Goal: Task Accomplishment & Management: Manage account settings

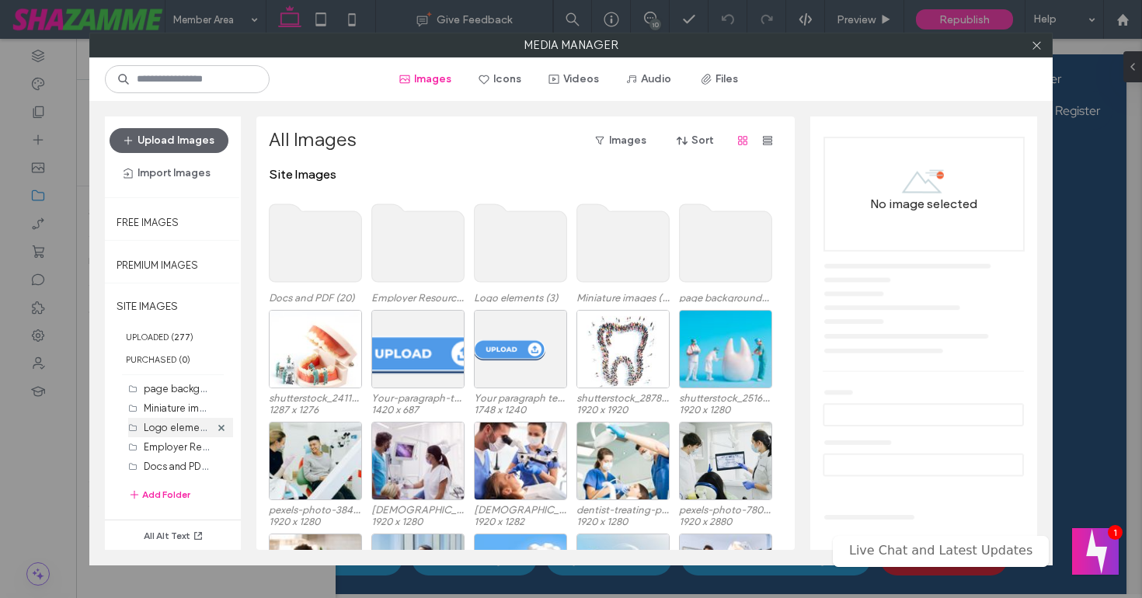
click at [178, 424] on label "Logo elements (3)" at bounding box center [186, 427] width 85 height 15
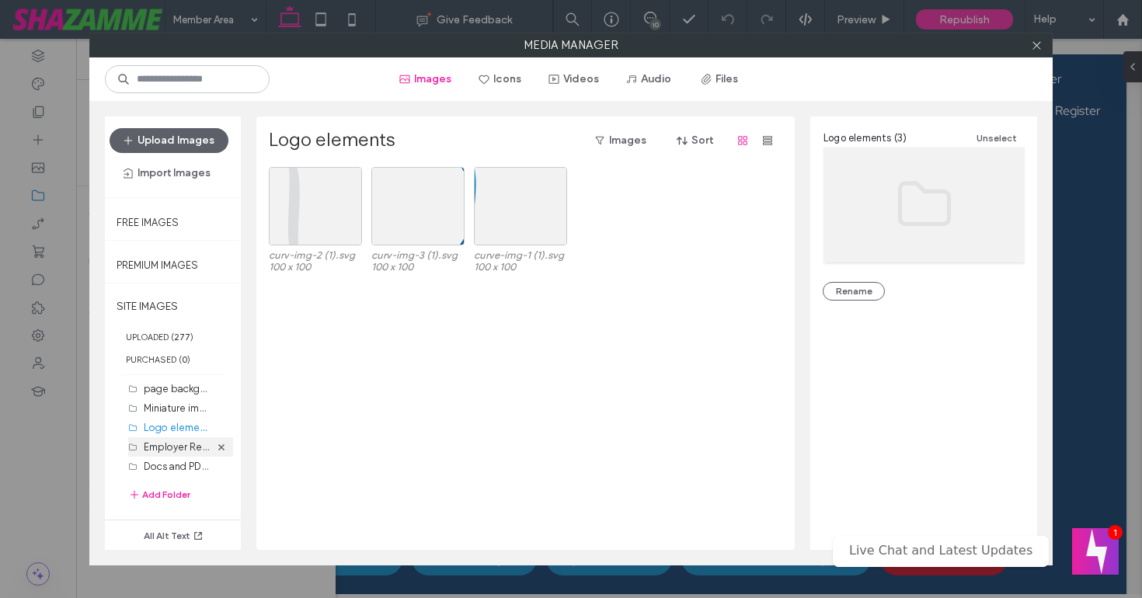
click at [168, 449] on label "Employer Resources (0)" at bounding box center [199, 446] width 110 height 15
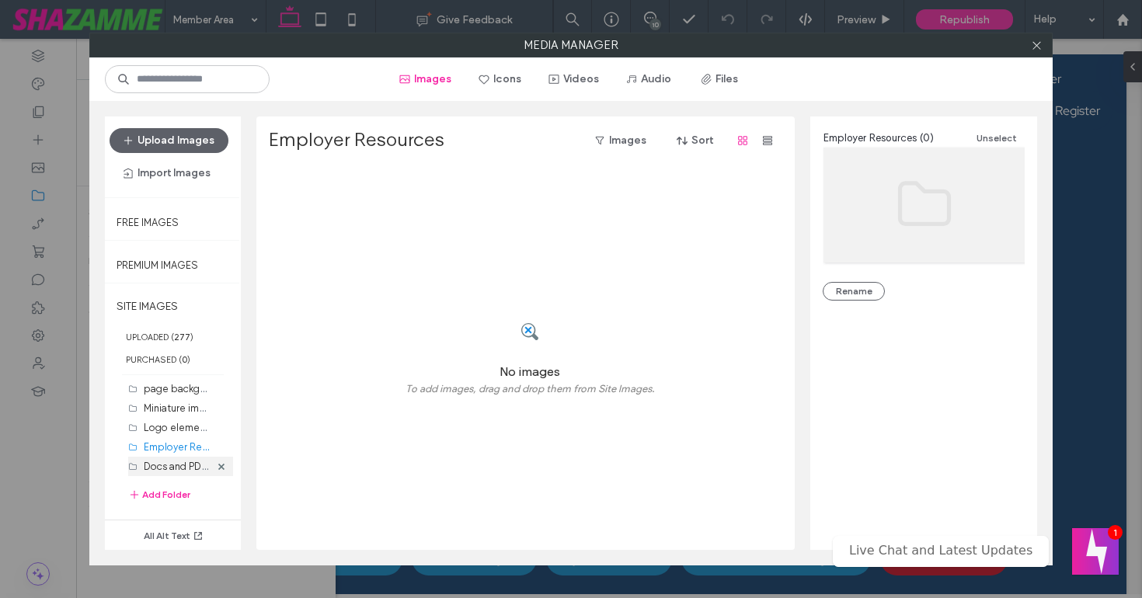
click at [167, 466] on label "Docs and PDF (20)" at bounding box center [186, 466] width 85 height 15
click at [174, 406] on label "Miniature images (25)" at bounding box center [193, 407] width 99 height 15
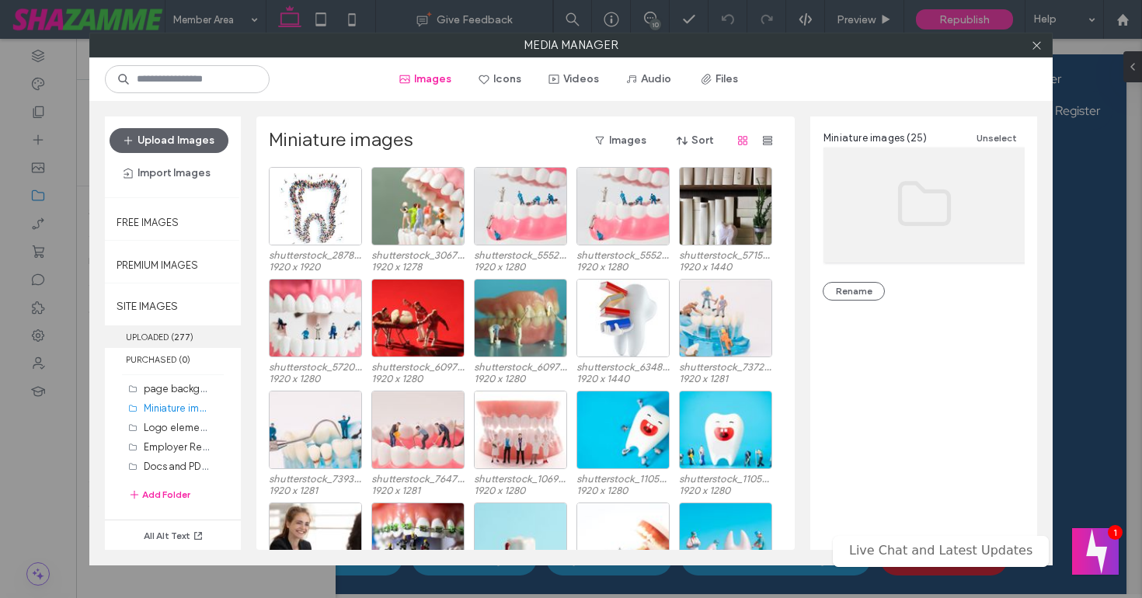
click at [177, 329] on label "UPLOADED ( 277 )" at bounding box center [173, 337] width 136 height 23
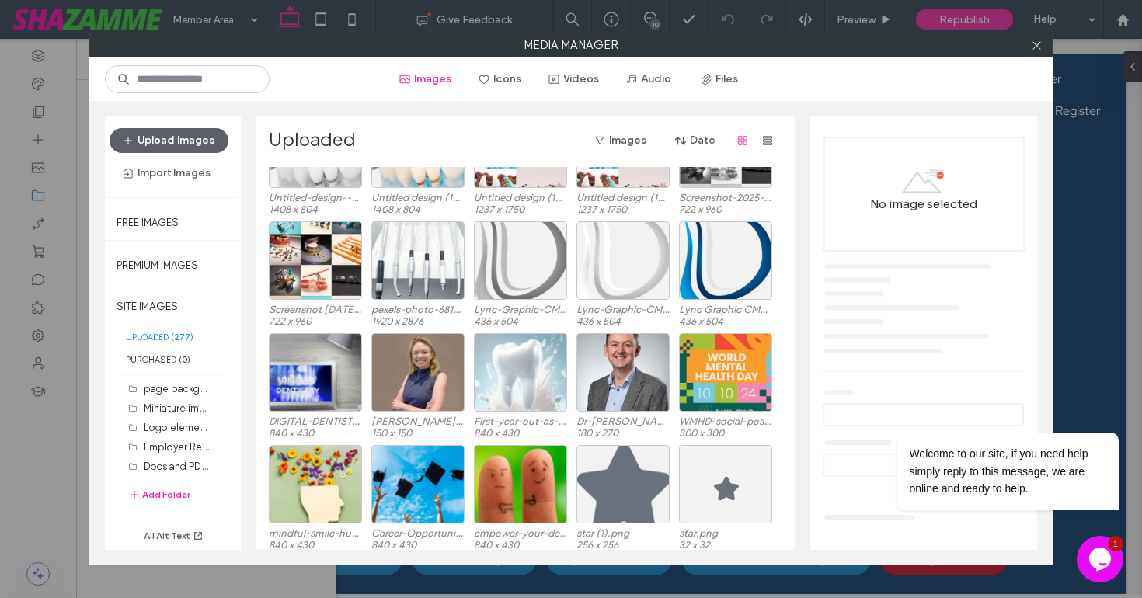
scroll to position [2070, 0]
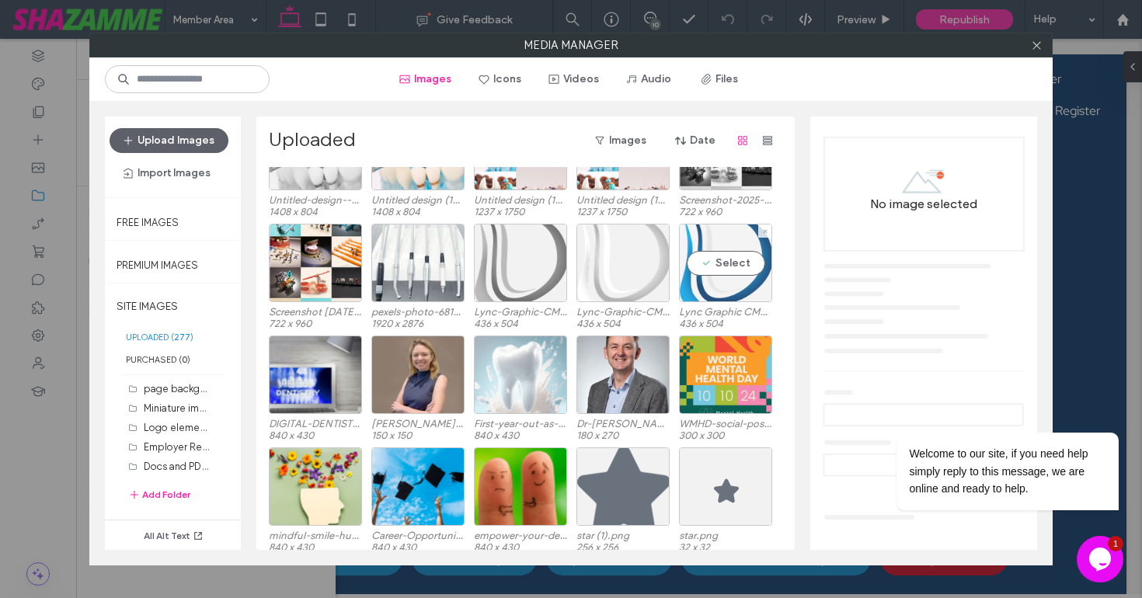
click at [745, 265] on div "Select" at bounding box center [725, 263] width 93 height 78
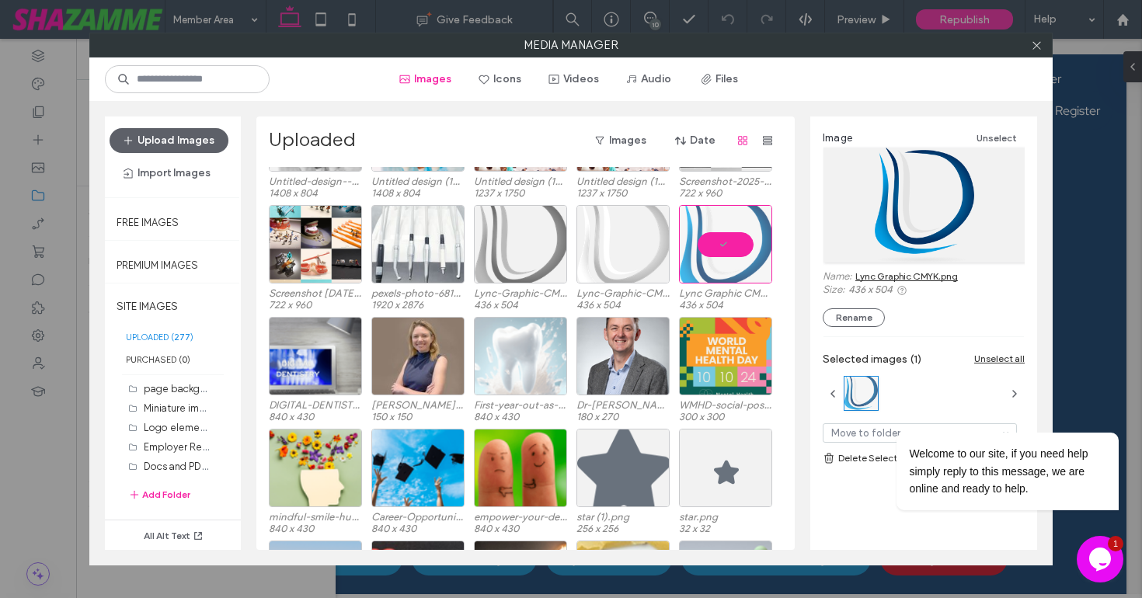
scroll to position [2087, 0]
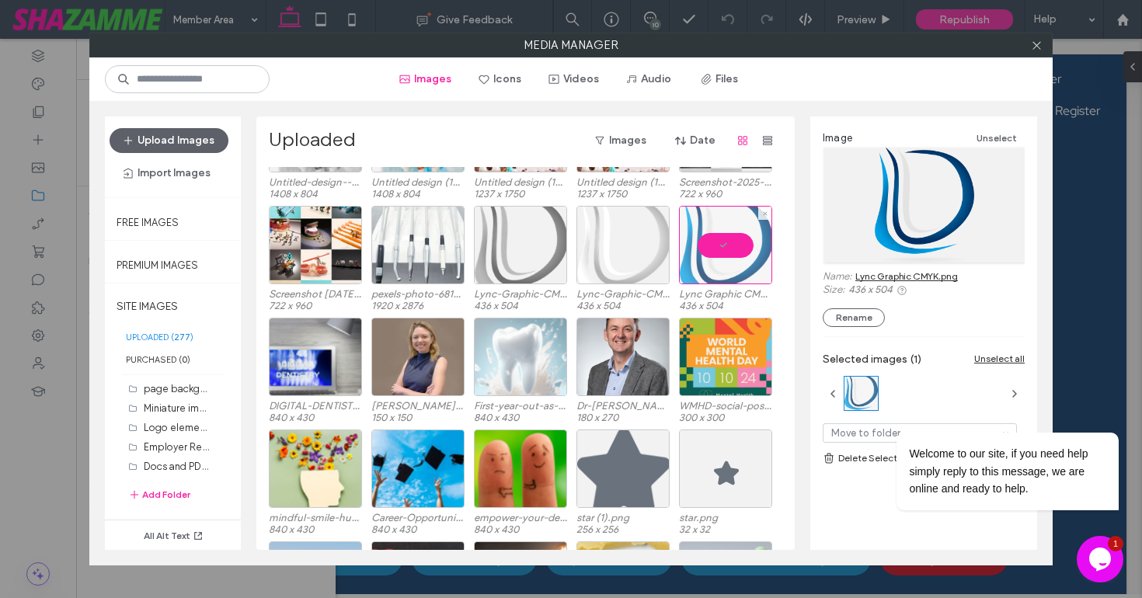
click at [724, 243] on div at bounding box center [725, 245] width 93 height 78
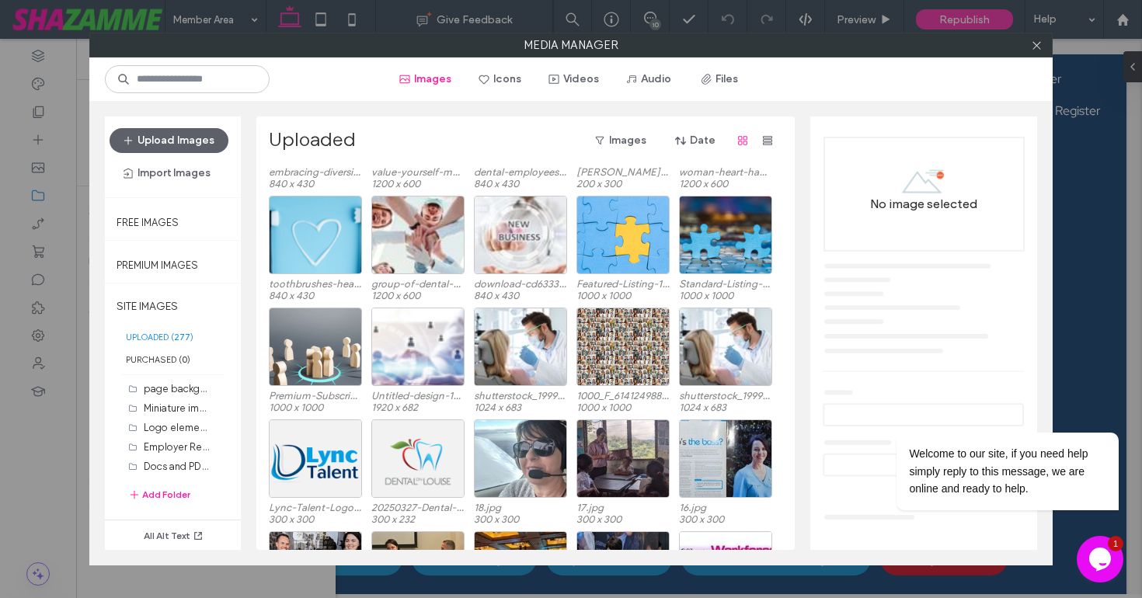
scroll to position [3229, 0]
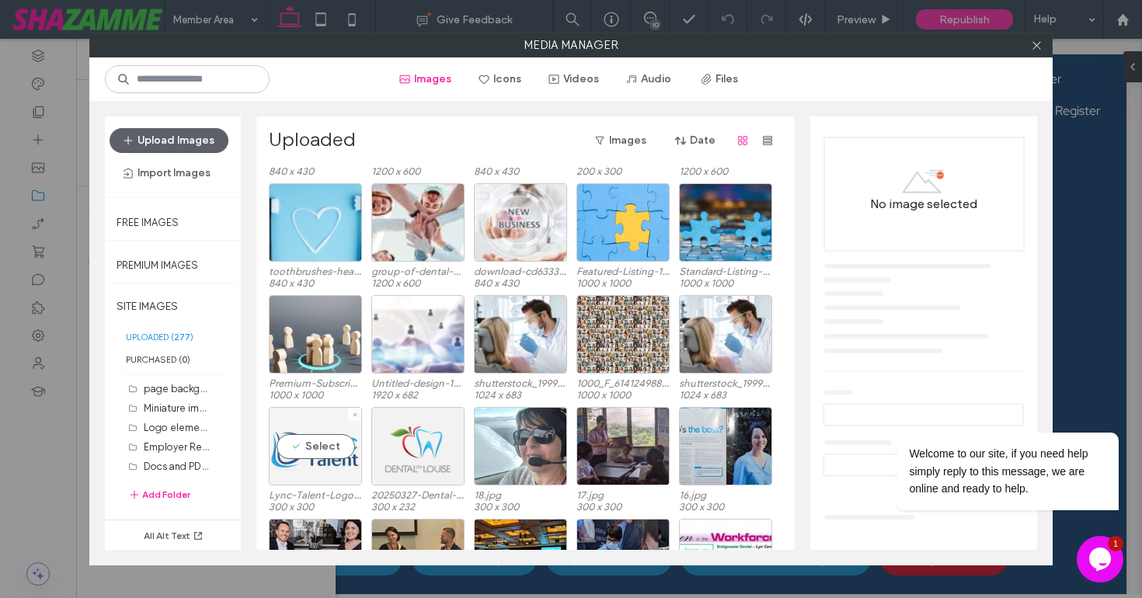
click at [301, 452] on div "Select" at bounding box center [315, 446] width 93 height 78
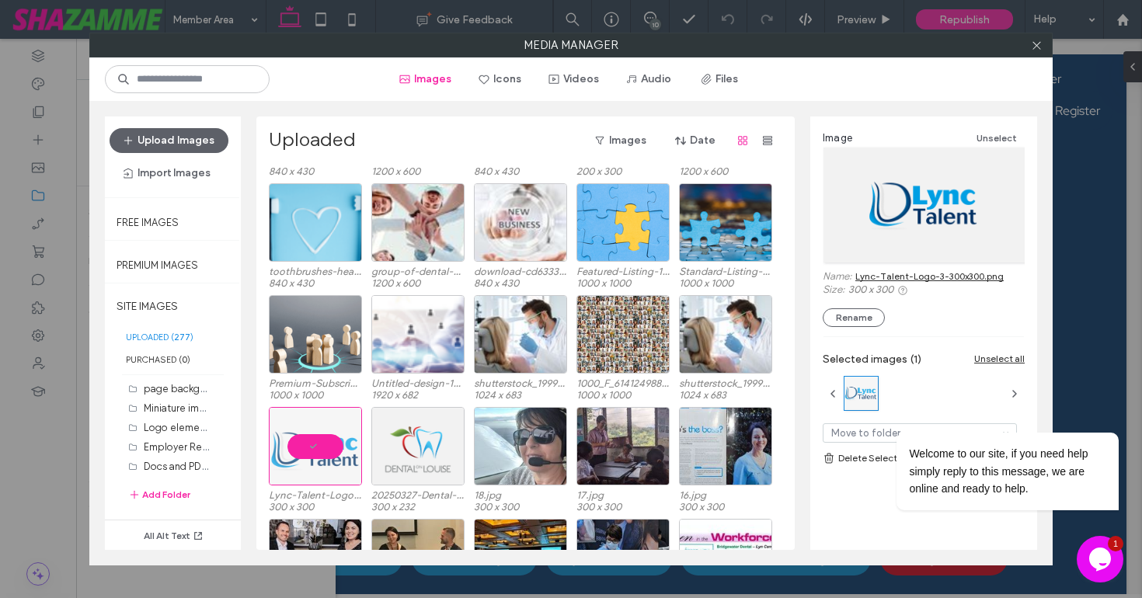
click at [874, 276] on link "Lync-Talent-Logo-3-300x300.png" at bounding box center [930, 276] width 148 height 12
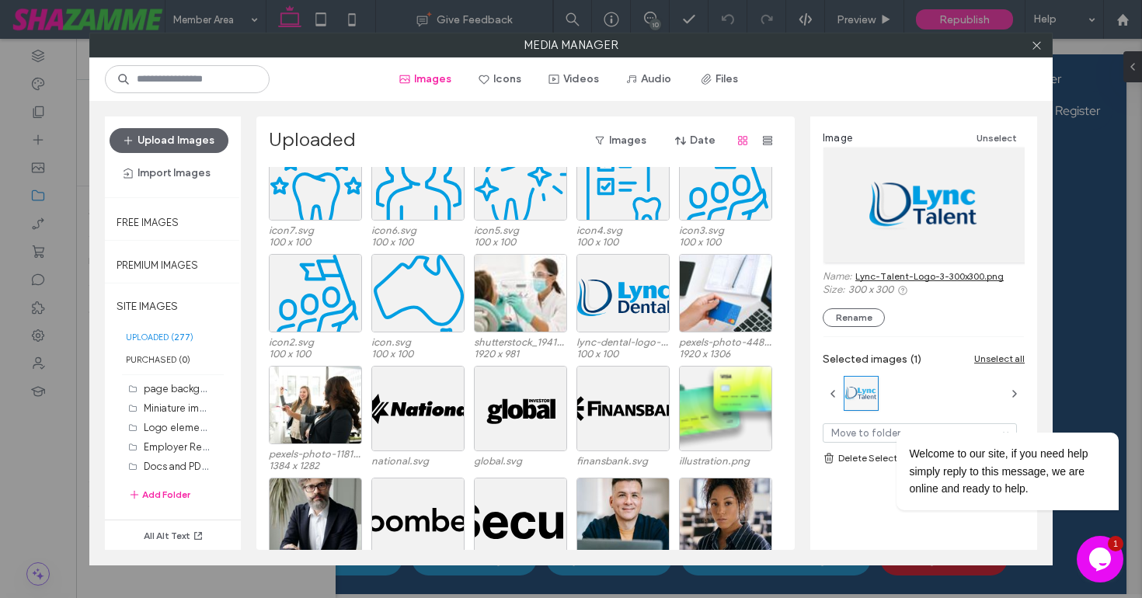
scroll to position [4057, 0]
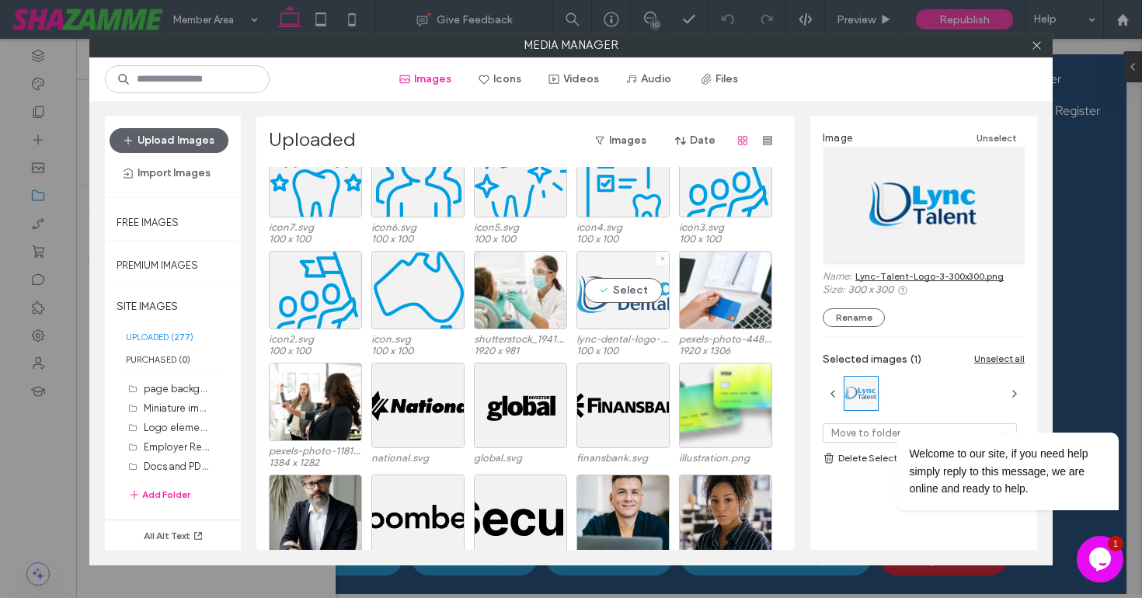
click at [630, 287] on div "Select" at bounding box center [623, 290] width 93 height 78
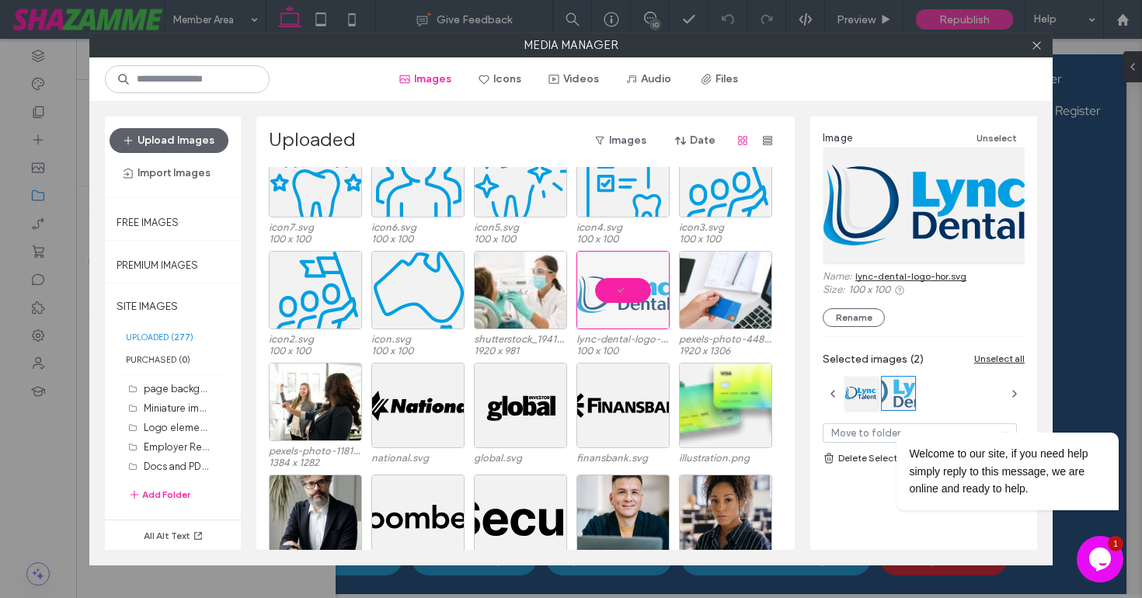
click at [911, 277] on link "lync-dental-logo-hor.svg" at bounding box center [911, 276] width 111 height 12
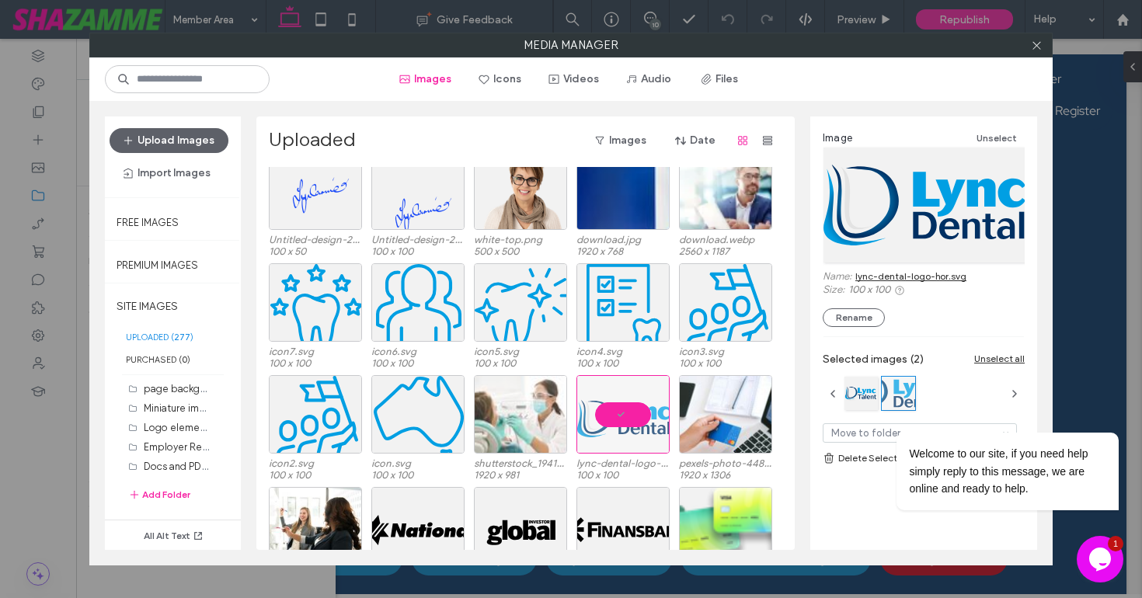
scroll to position [3930, 0]
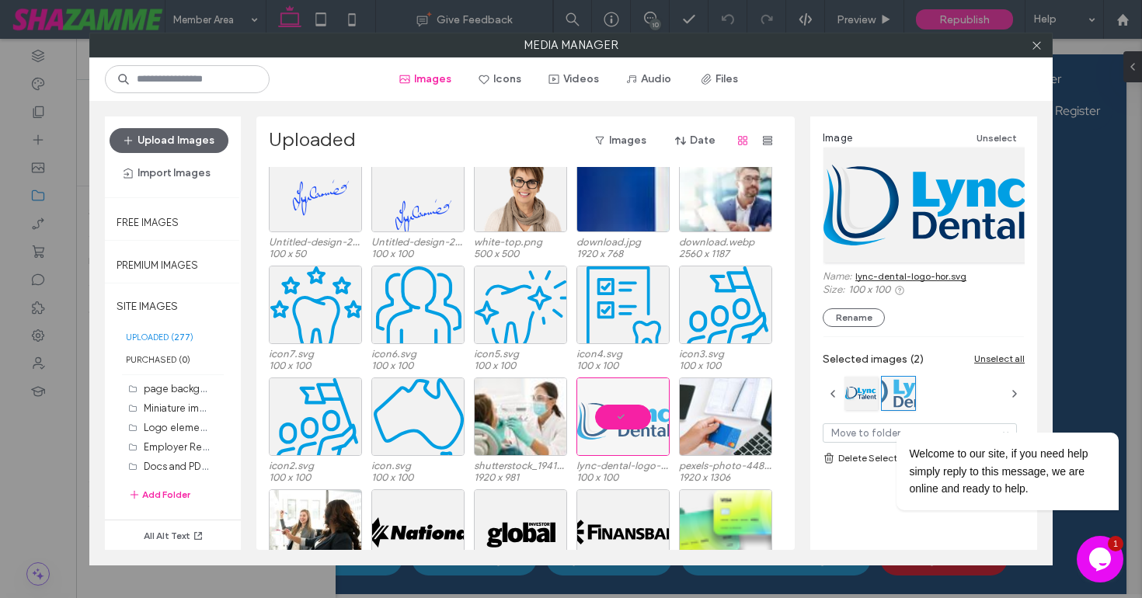
click at [902, 274] on link "lync-dental-logo-hor.svg" at bounding box center [911, 276] width 111 height 12
click at [1106, 414] on icon "Chat attention grabber" at bounding box center [1110, 410] width 14 height 14
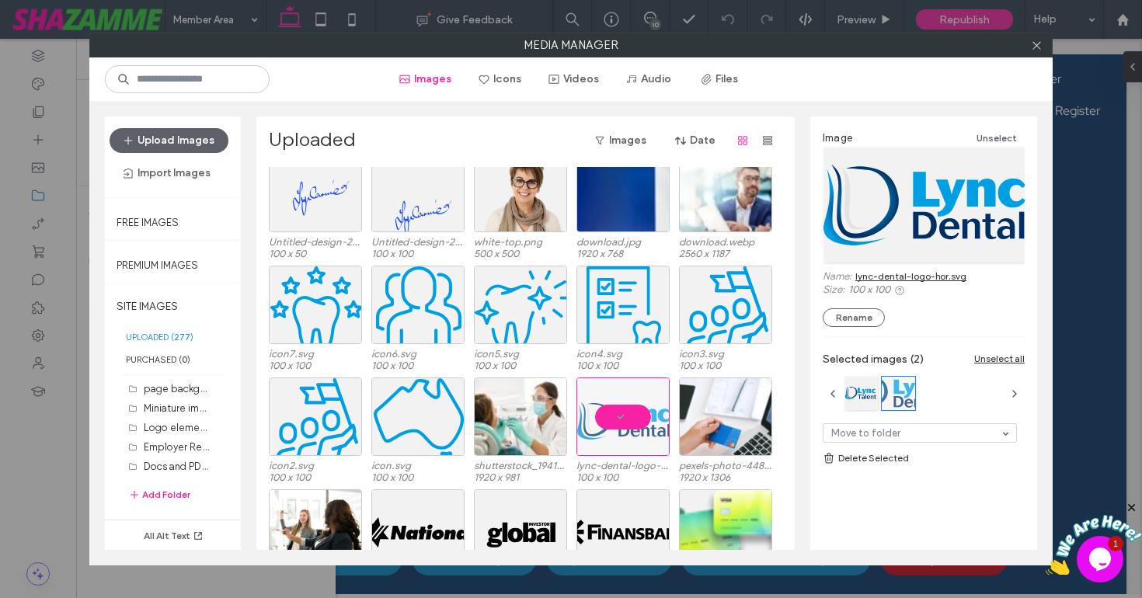
click at [924, 274] on link "lync-dental-logo-hor.svg" at bounding box center [911, 276] width 111 height 12
click at [1034, 44] on icon at bounding box center [1037, 46] width 12 height 12
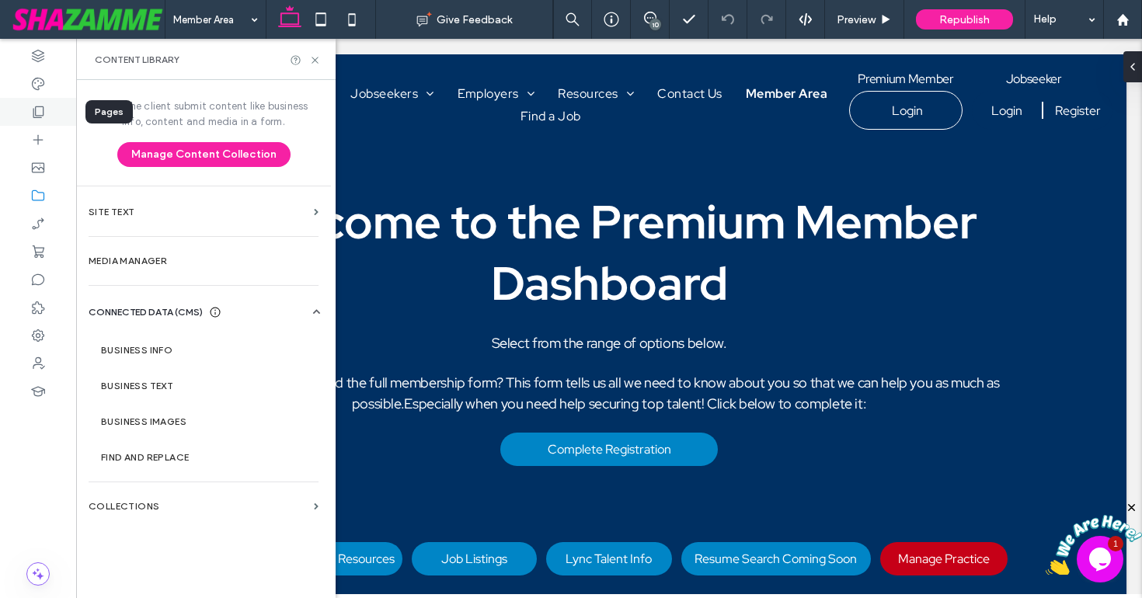
click at [40, 113] on icon at bounding box center [38, 112] width 16 height 16
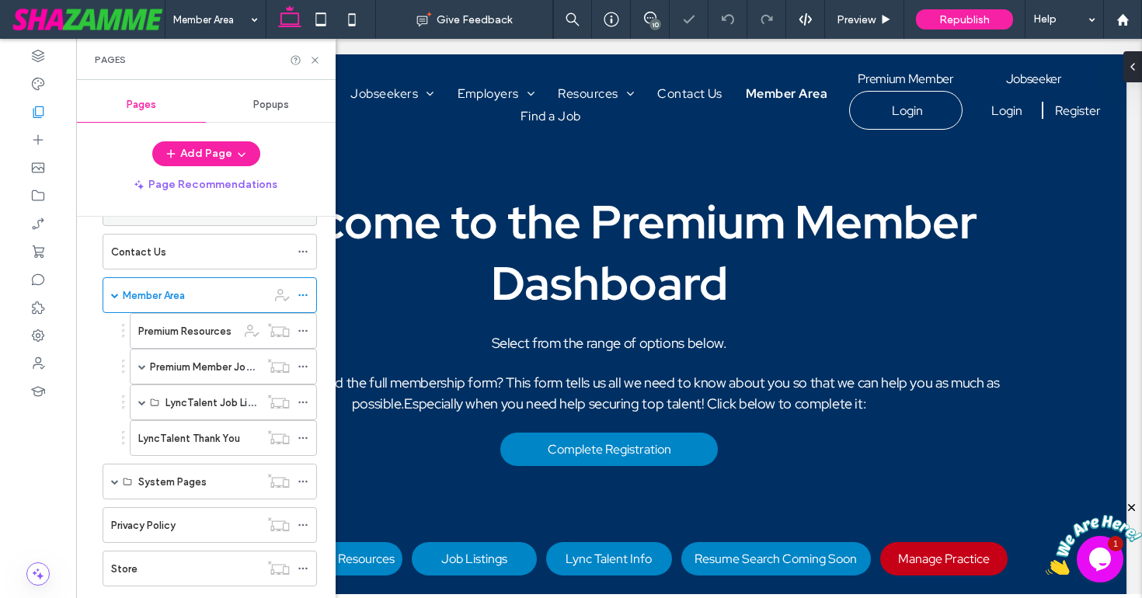
scroll to position [228, 0]
click at [140, 365] on span at bounding box center [142, 365] width 8 height 8
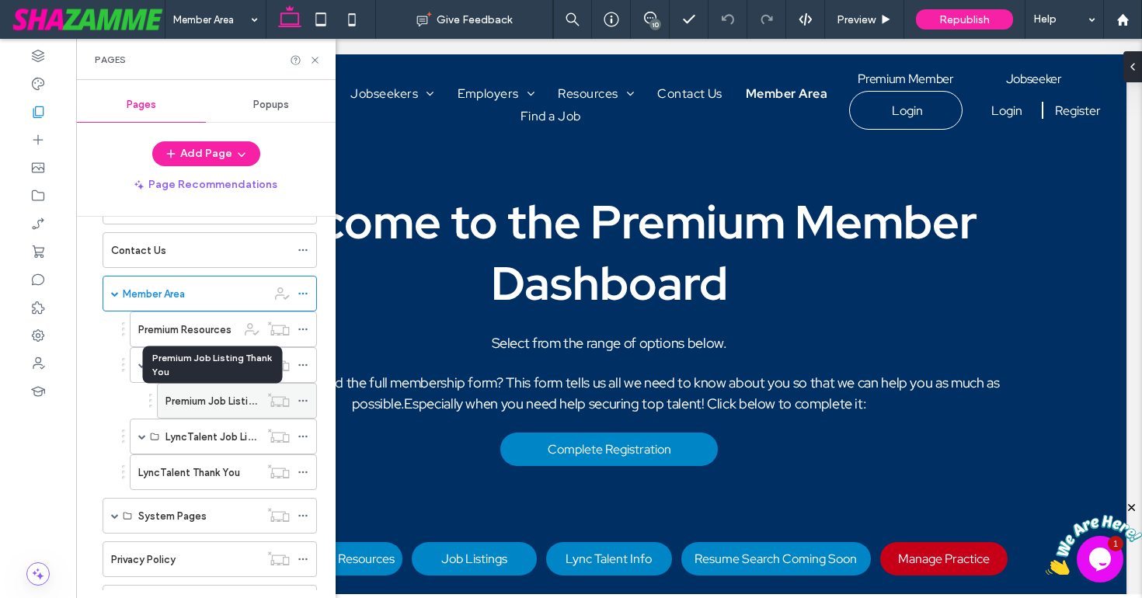
click at [190, 405] on label "Premium Job Listing Thank You" at bounding box center [238, 401] width 144 height 27
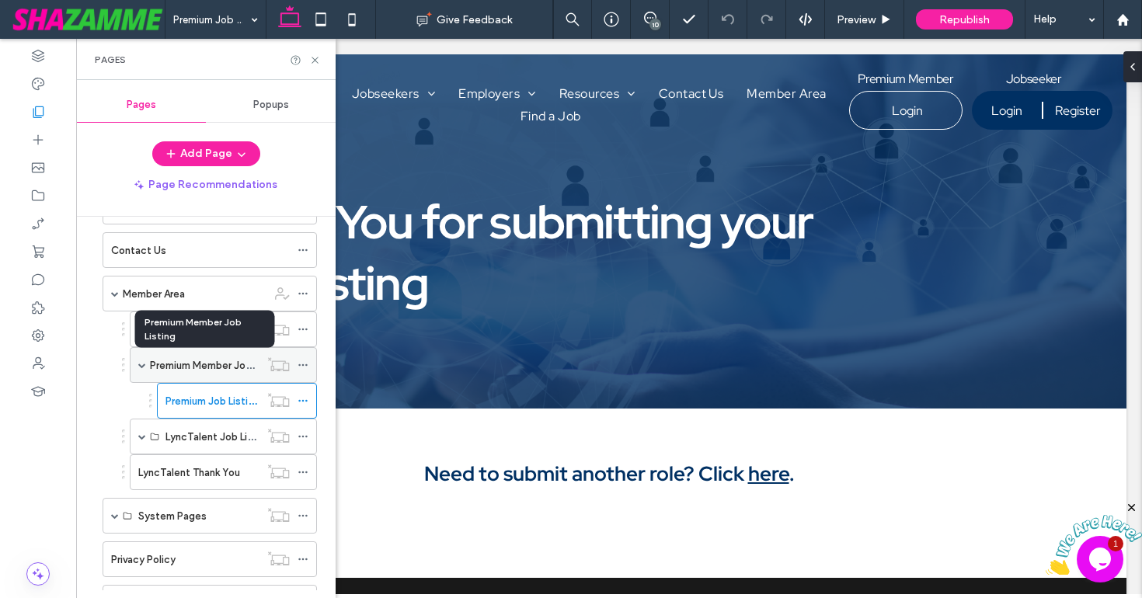
click at [236, 368] on label "Premium Member Job Listing" at bounding box center [217, 365] width 135 height 27
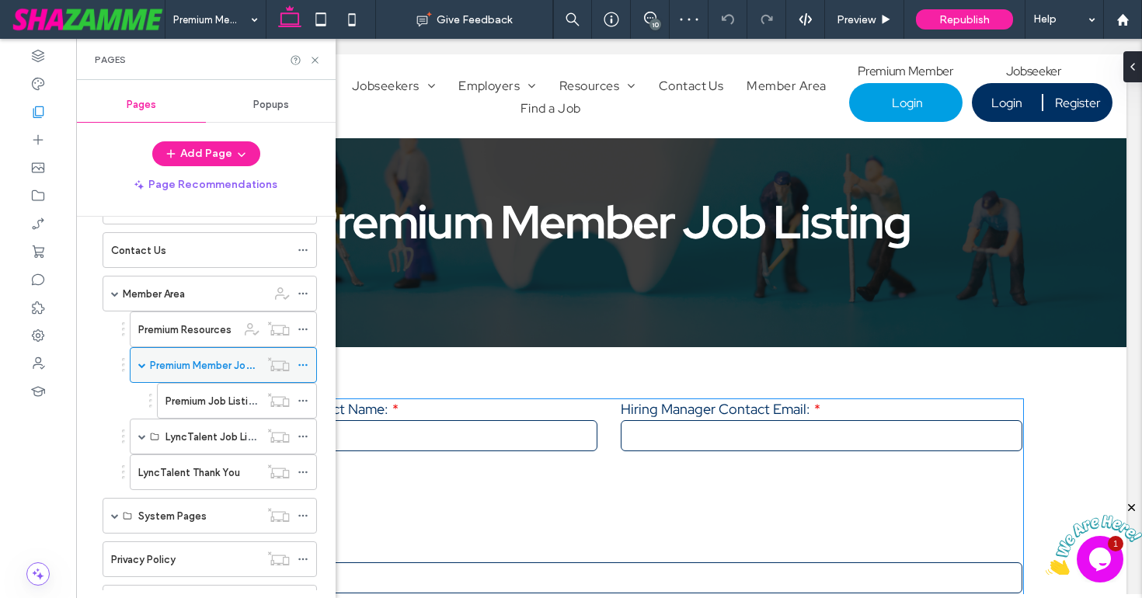
scroll to position [162, 0]
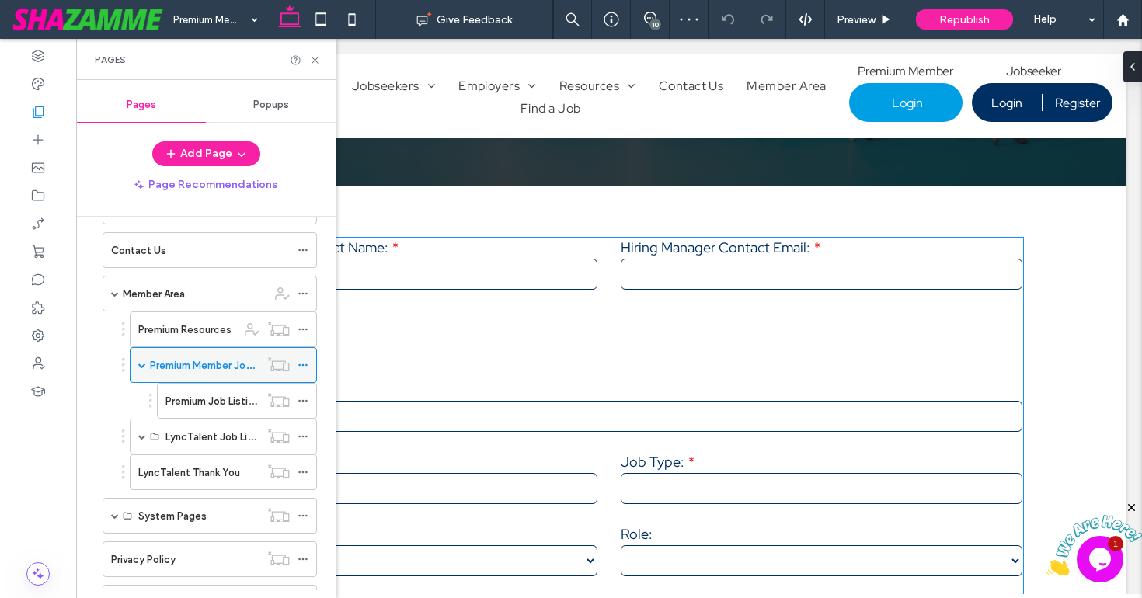
click at [546, 444] on div "Job Title:" at bounding box center [609, 407] width 851 height 72
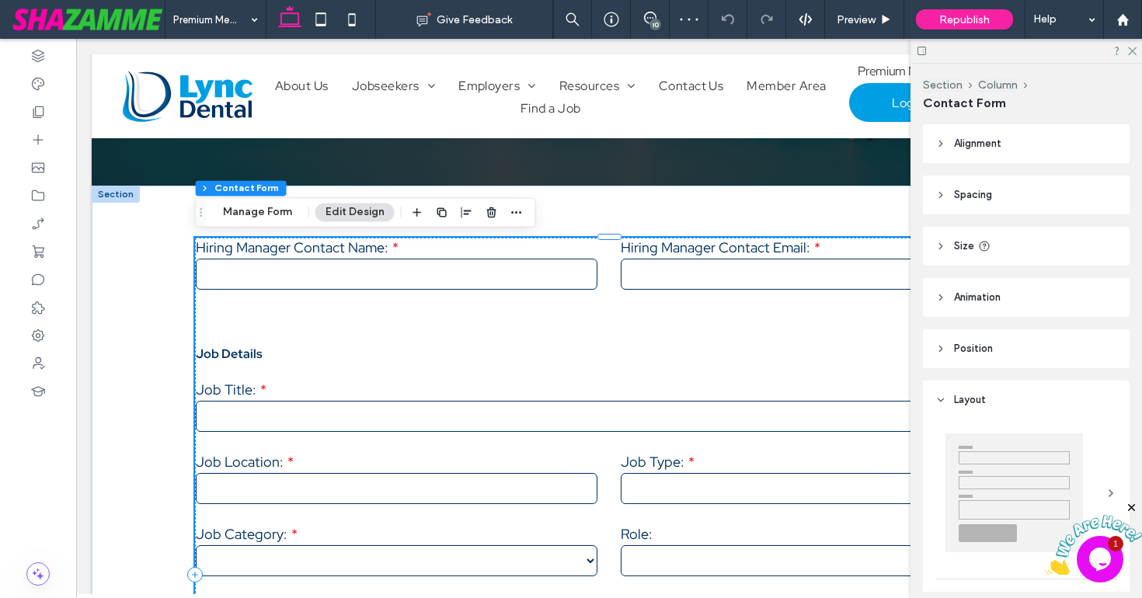
type input "*"
type input "***"
type input "*"
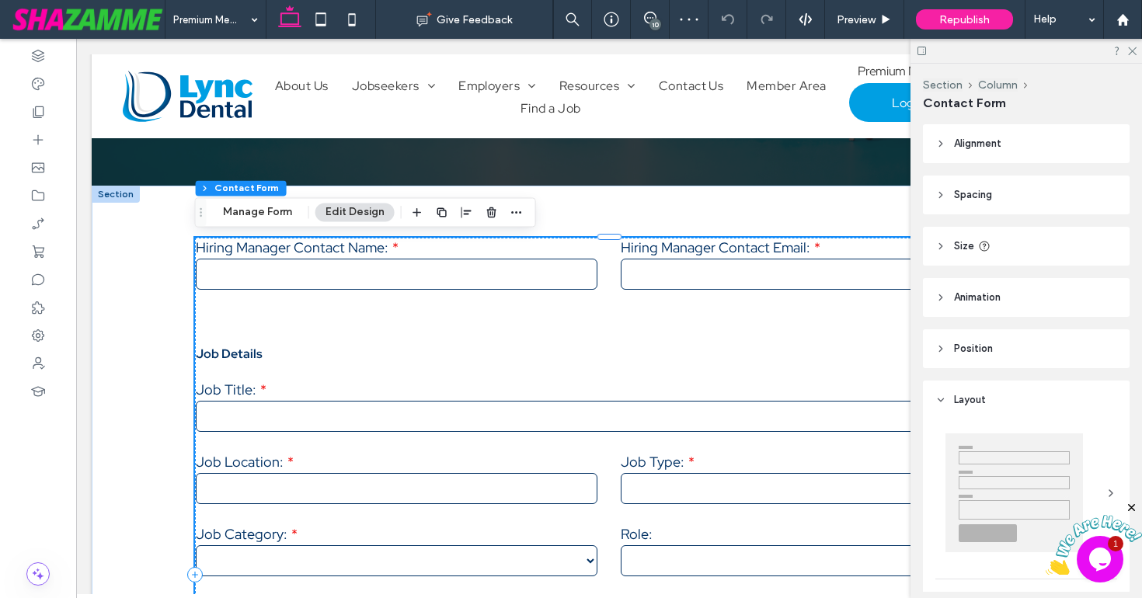
type input "***"
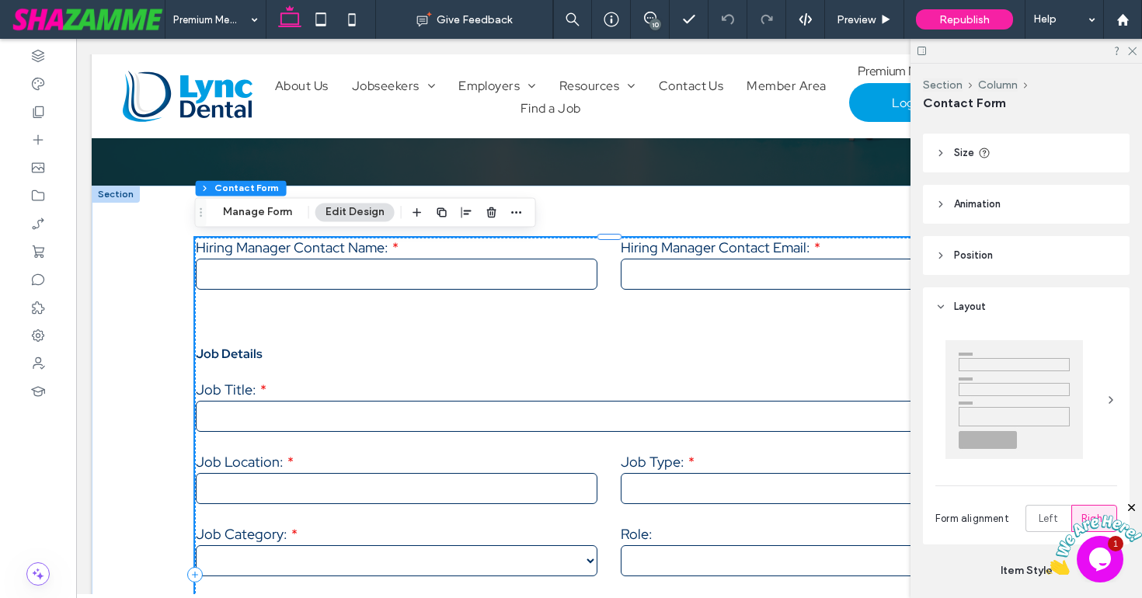
scroll to position [96, 0]
click at [266, 213] on button "Manage Form" at bounding box center [257, 212] width 89 height 19
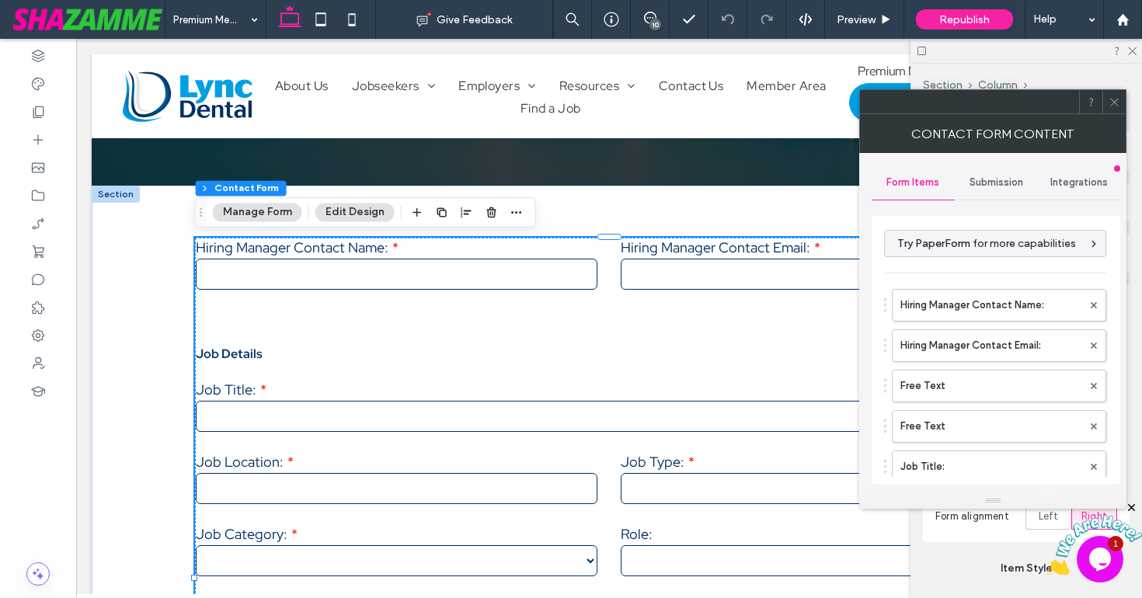
click at [988, 183] on span "Submission" at bounding box center [997, 182] width 54 height 12
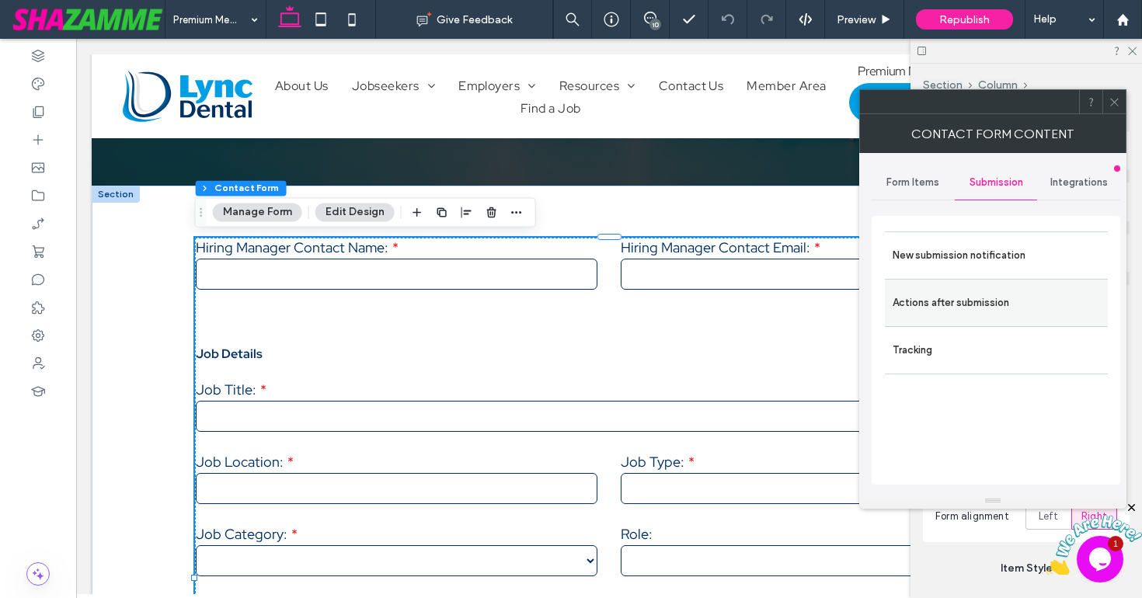
click at [940, 309] on label "Actions after submission" at bounding box center [997, 303] width 208 height 31
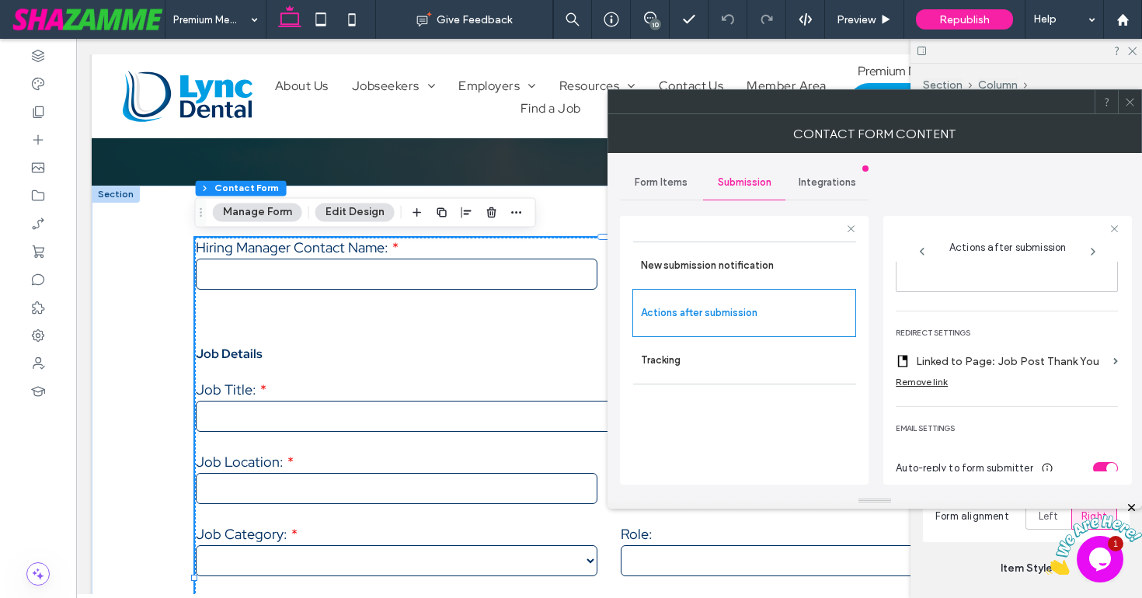
scroll to position [277, 0]
click at [1129, 104] on icon at bounding box center [1131, 102] width 12 height 12
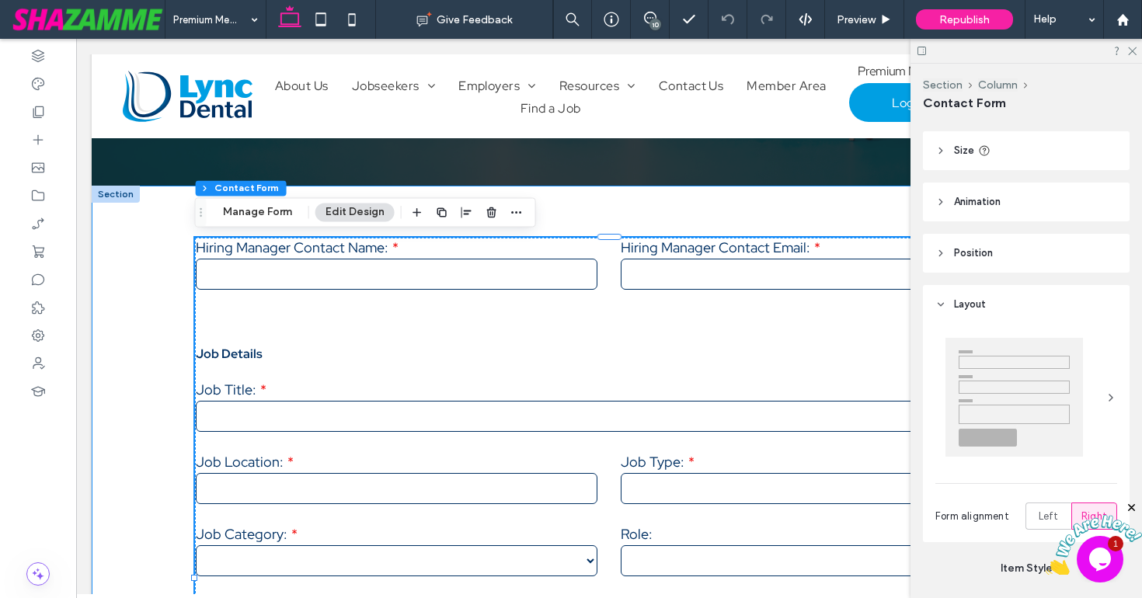
click at [882, 214] on div "**********" at bounding box center [609, 575] width 933 height 778
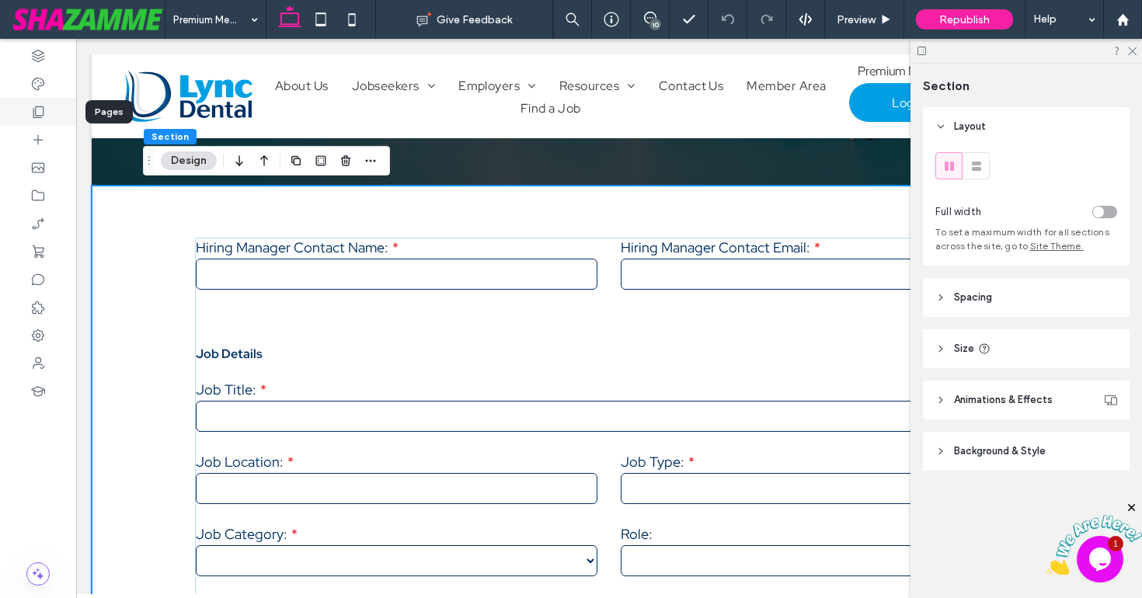
click at [30, 114] on div at bounding box center [38, 112] width 76 height 28
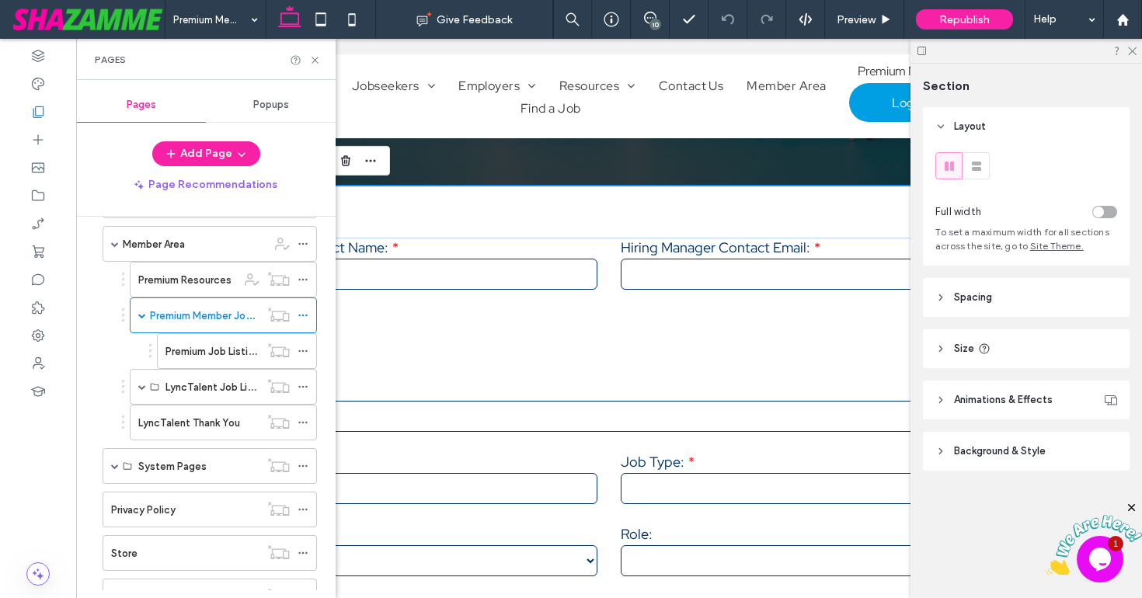
scroll to position [282, 0]
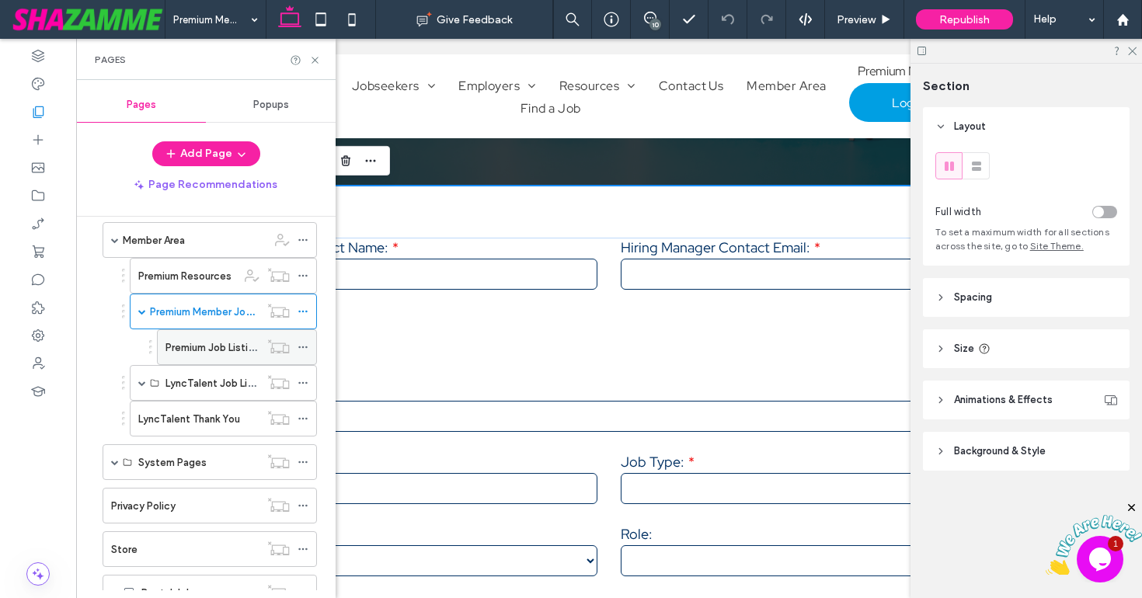
click at [181, 346] on label "Premium Job Listing Thank You" at bounding box center [238, 347] width 144 height 27
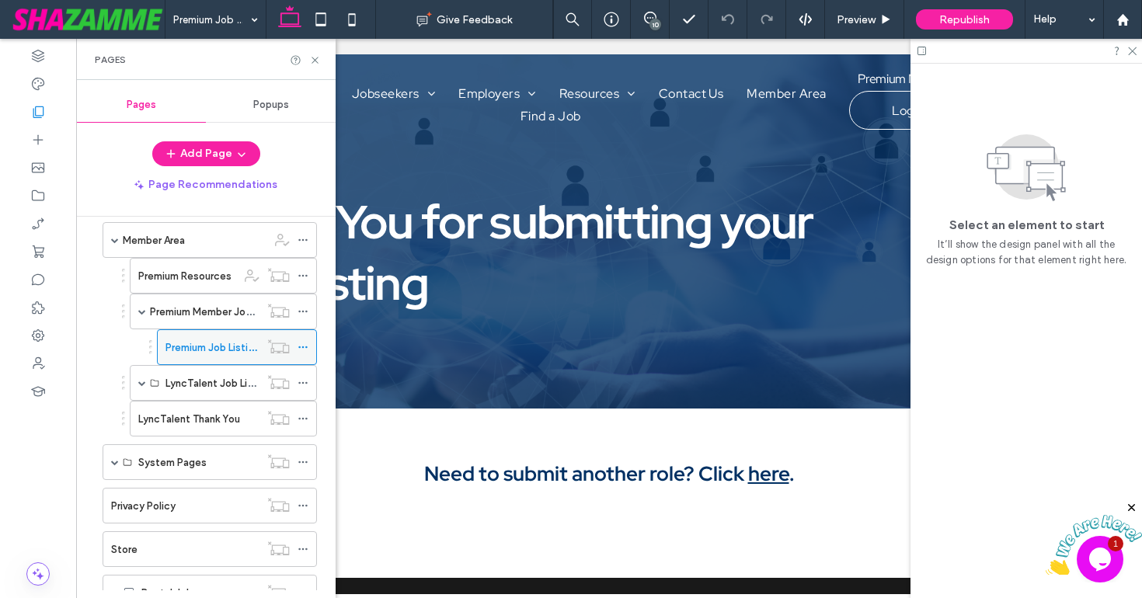
scroll to position [0, 0]
click at [148, 384] on div "LyncTalent Job Listings" at bounding box center [223, 383] width 187 height 36
click at [144, 383] on span at bounding box center [142, 383] width 8 height 8
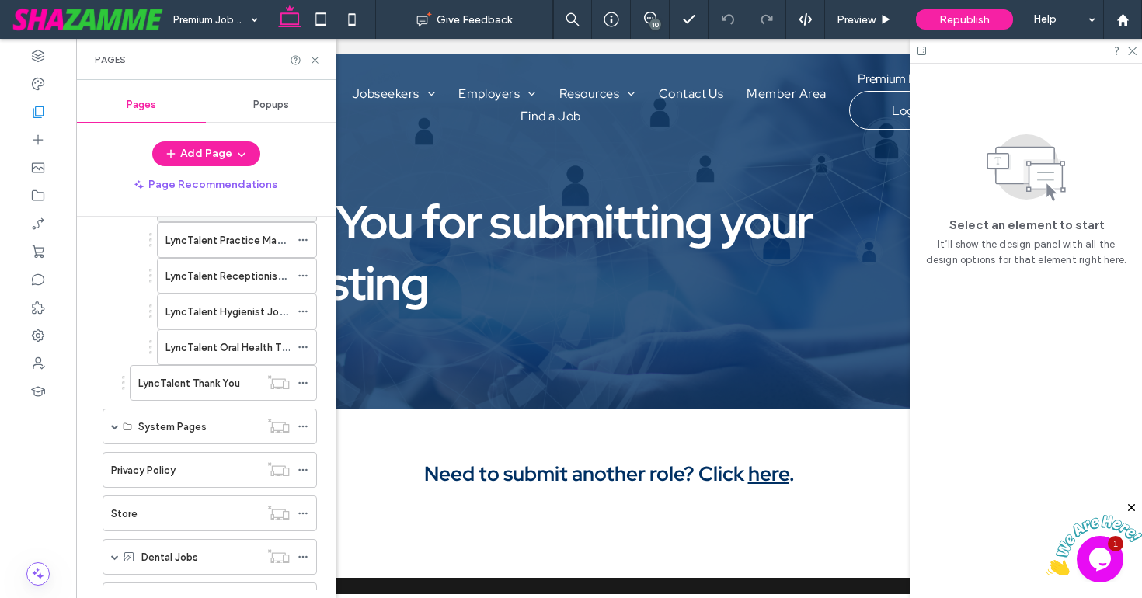
scroll to position [573, 0]
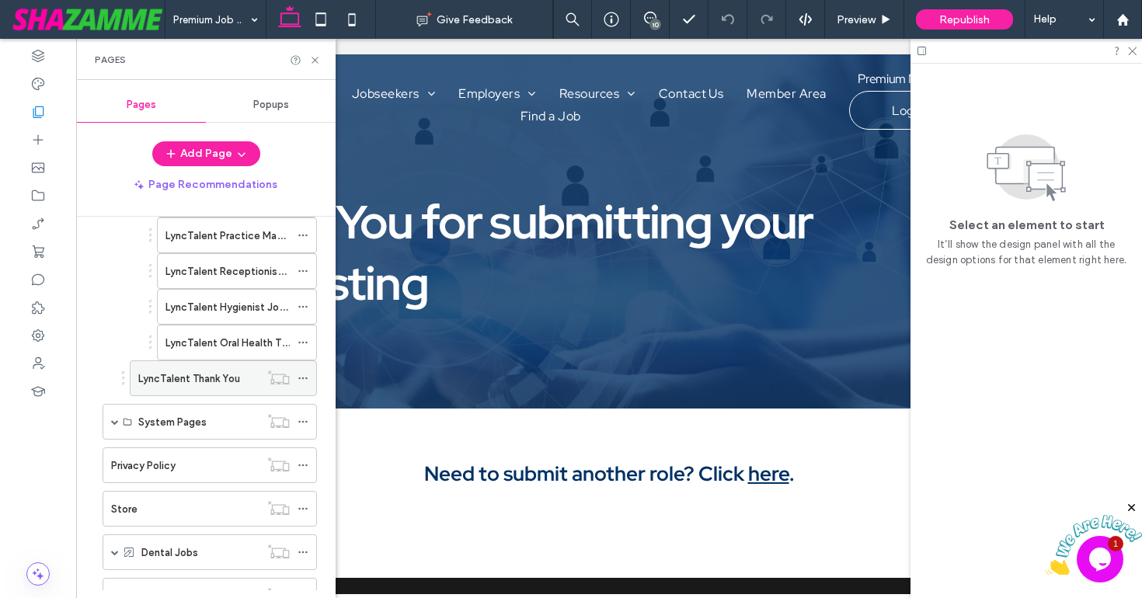
click at [212, 375] on label "LyncTalent Thank You" at bounding box center [189, 378] width 102 height 27
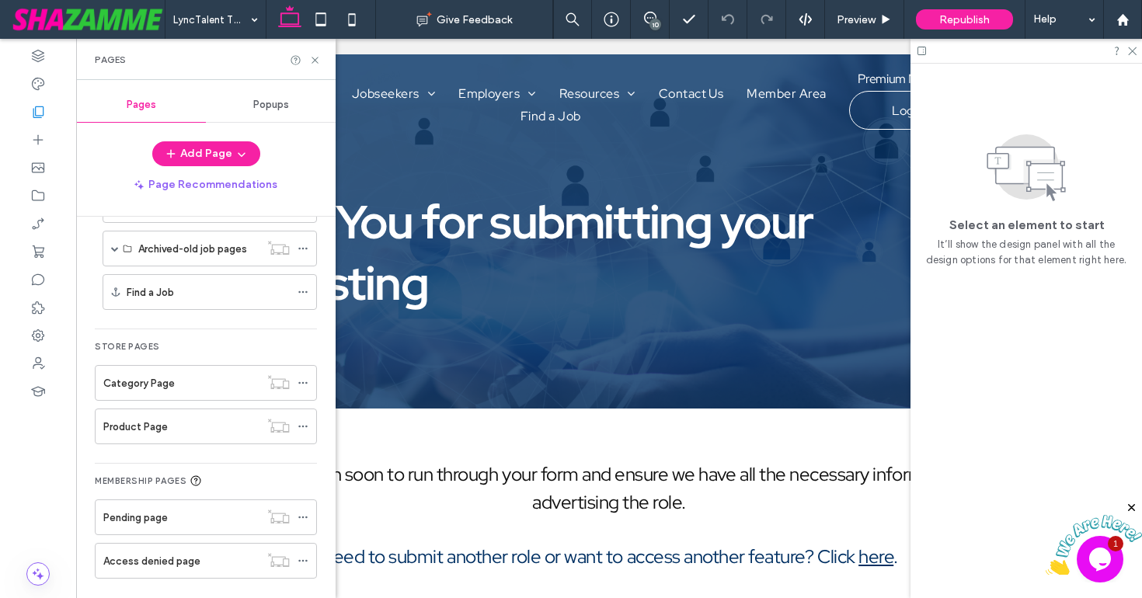
scroll to position [929, 0]
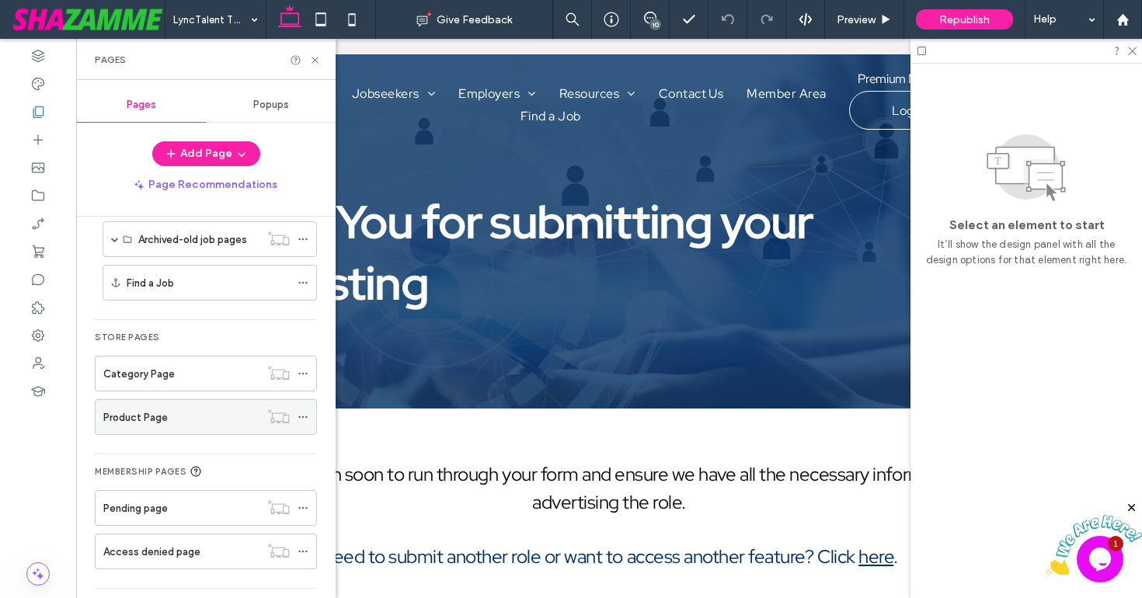
click at [196, 417] on div "Product Page" at bounding box center [181, 418] width 156 height 16
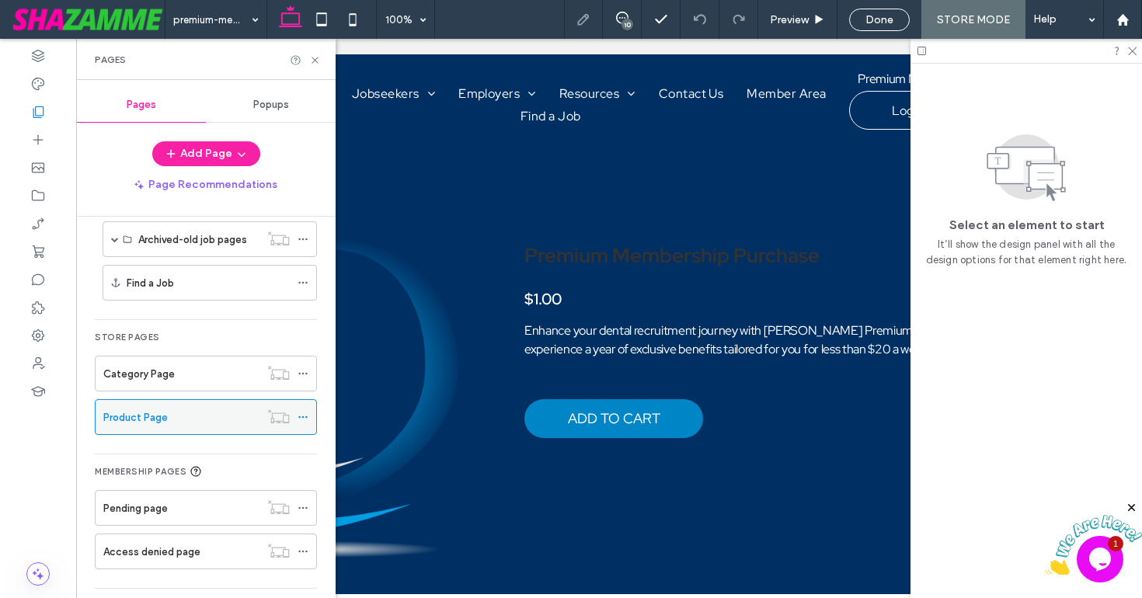
scroll to position [0, 0]
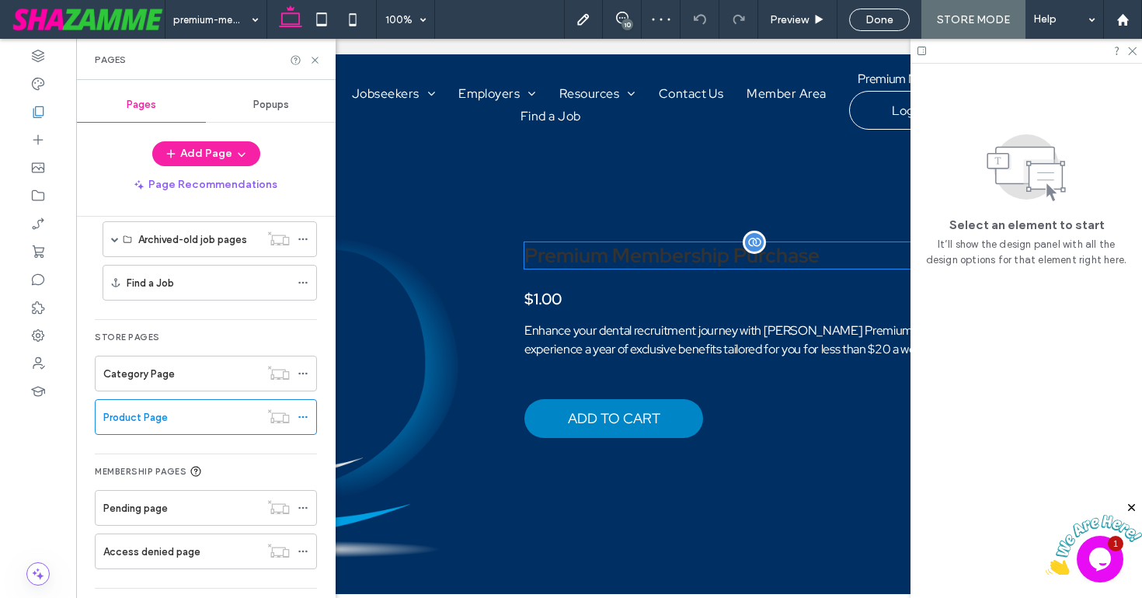
click at [618, 263] on span "Premium Membership Purchase" at bounding box center [672, 255] width 295 height 26
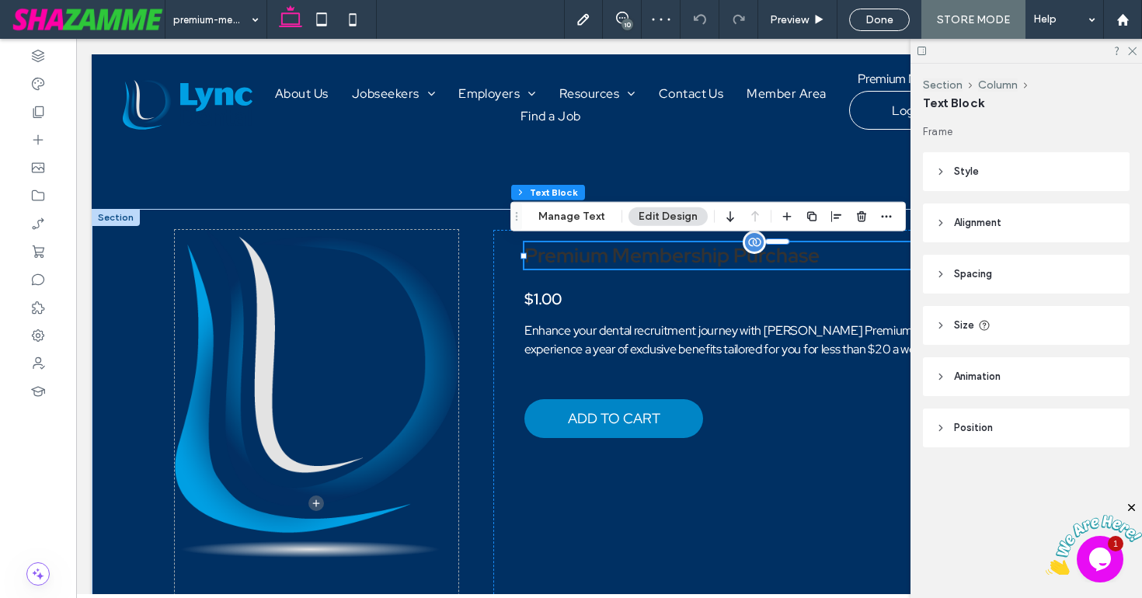
click at [618, 263] on span "Premium Membership Purchase" at bounding box center [672, 255] width 295 height 26
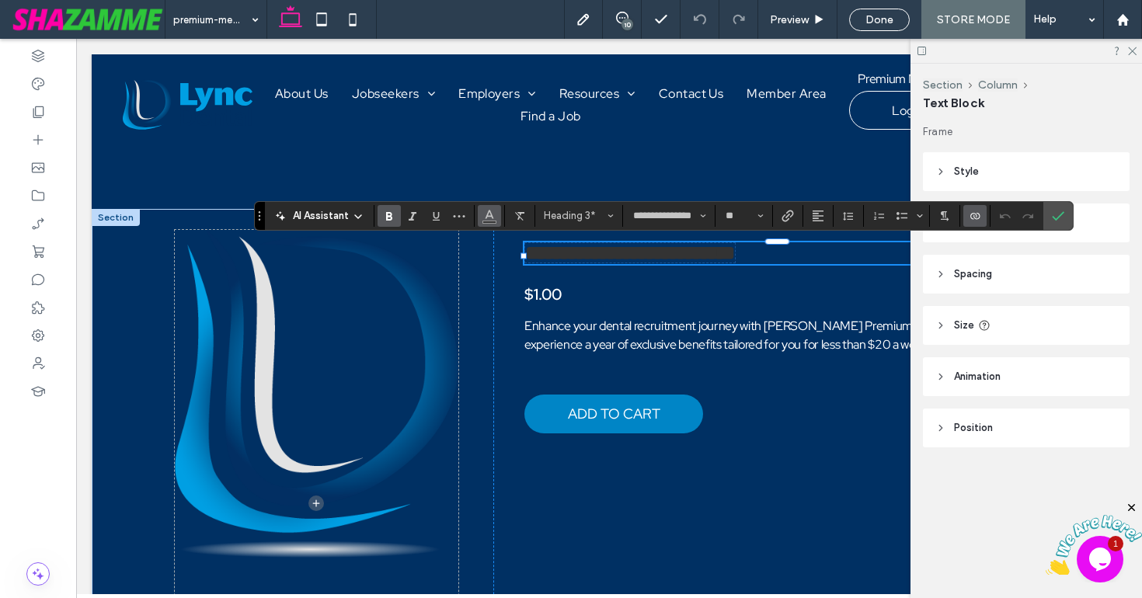
click at [485, 216] on icon "Color" at bounding box center [489, 214] width 12 height 12
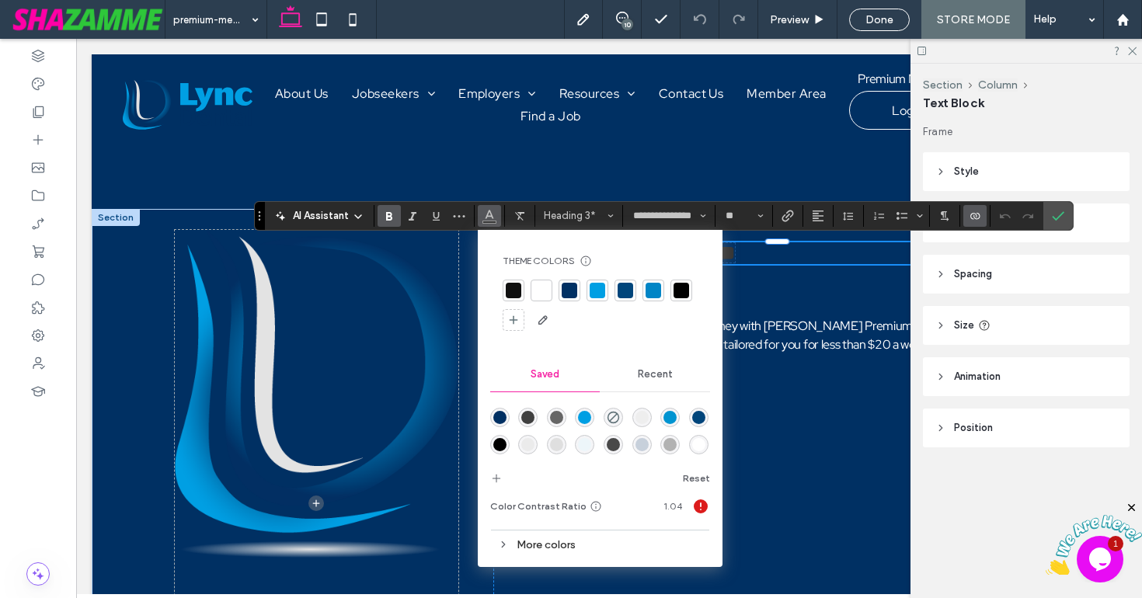
click at [543, 290] on div at bounding box center [542, 291] width 16 height 16
click at [1060, 210] on icon "Confirm" at bounding box center [1058, 216] width 12 height 12
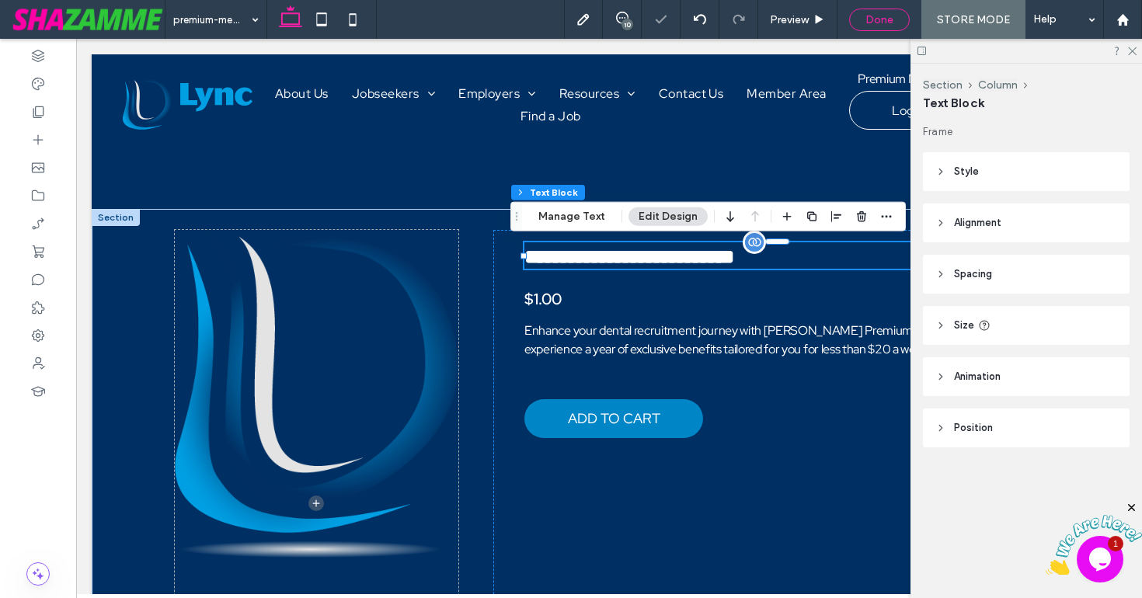
click at [881, 26] on span "Done" at bounding box center [880, 19] width 28 height 13
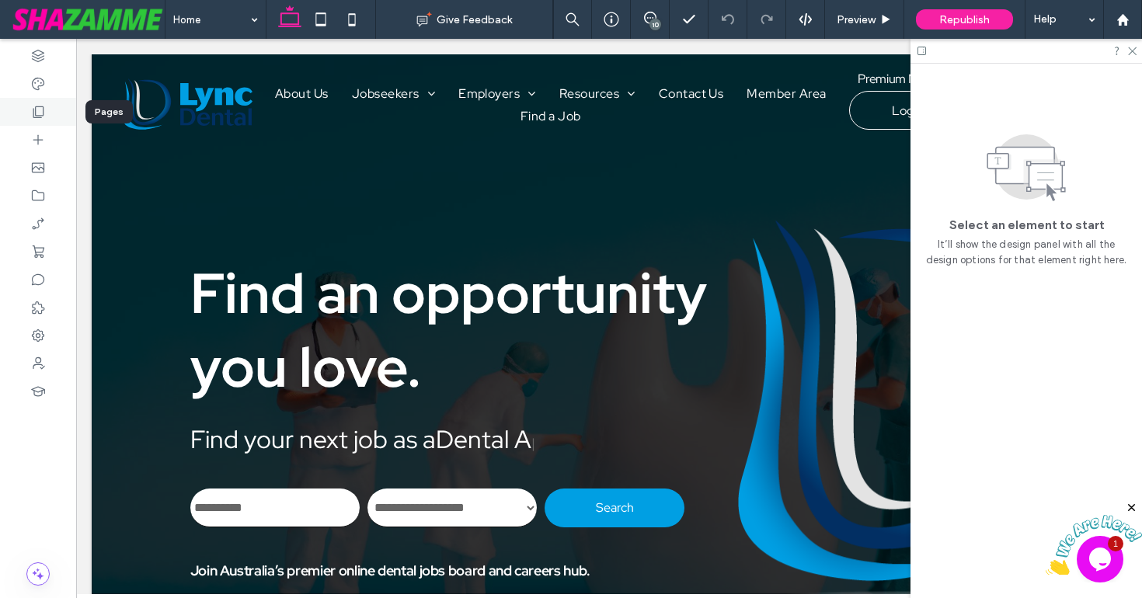
click at [37, 113] on icon at bounding box center [38, 112] width 16 height 16
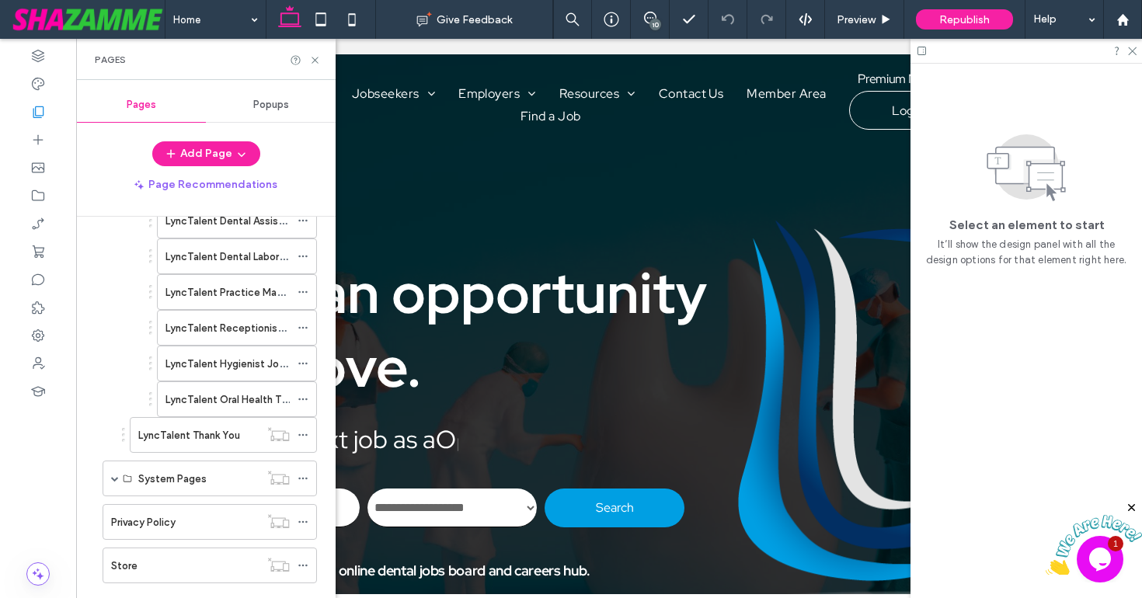
scroll to position [502, 0]
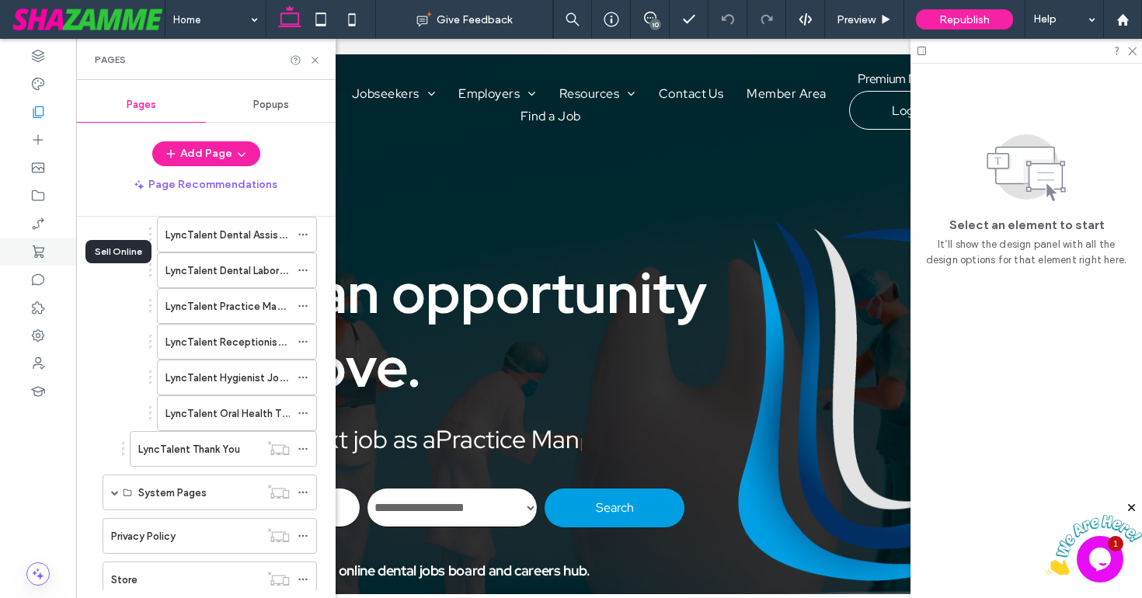
click at [30, 246] on div at bounding box center [38, 252] width 76 height 28
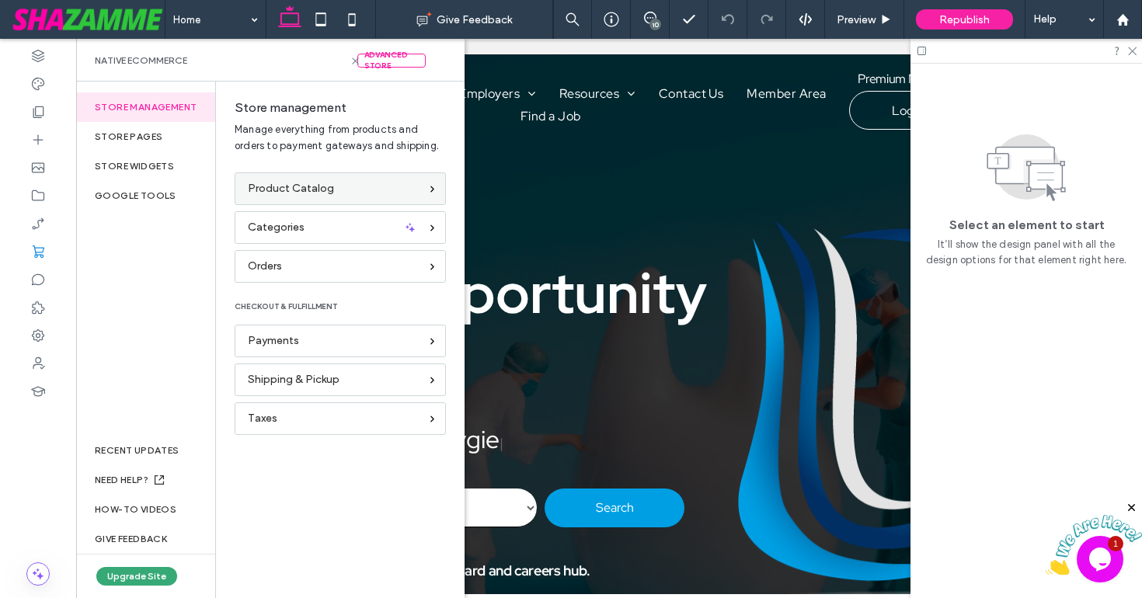
click at [293, 179] on div "Product Catalog" at bounding box center [340, 189] width 211 height 33
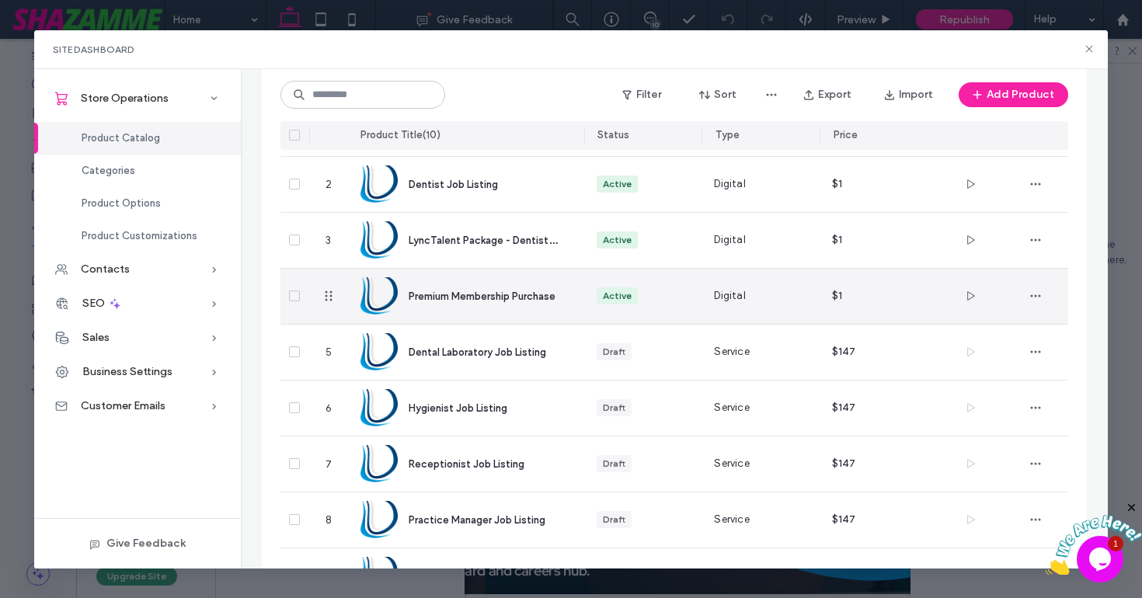
scroll to position [148, 0]
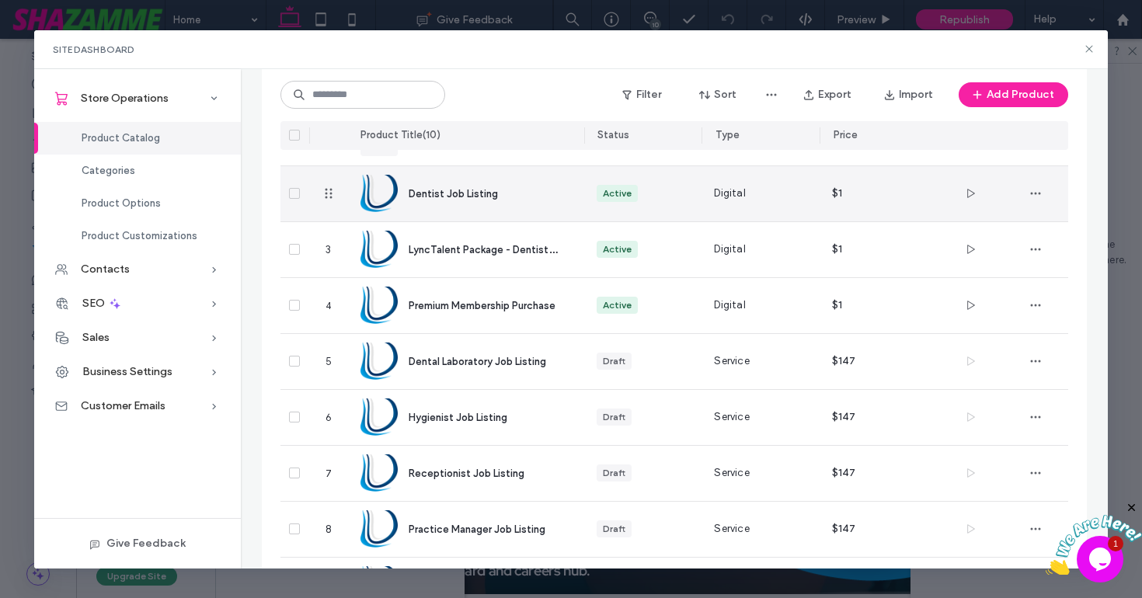
click at [455, 188] on span "Dentist Job Listing" at bounding box center [453, 194] width 89 height 12
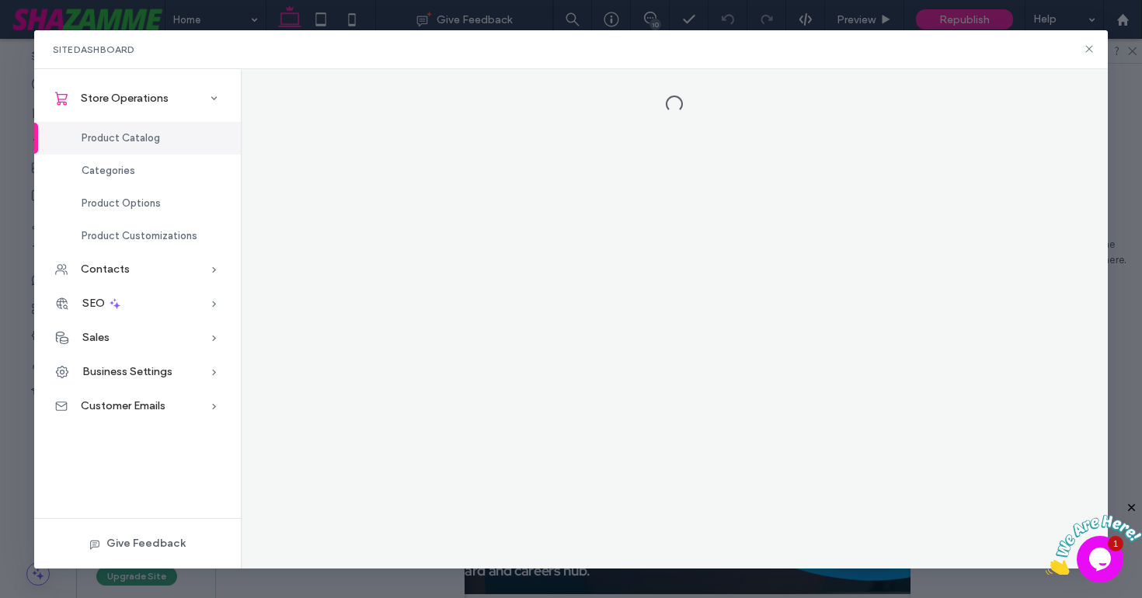
scroll to position [0, 0]
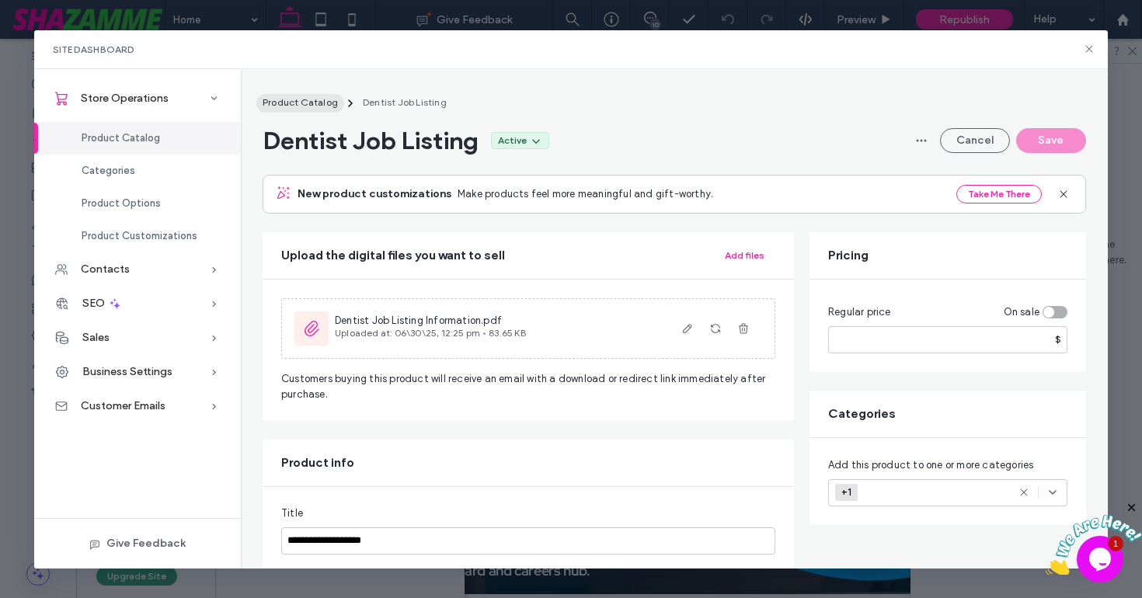
click at [319, 107] on button "Product Catalog" at bounding box center [300, 103] width 88 height 19
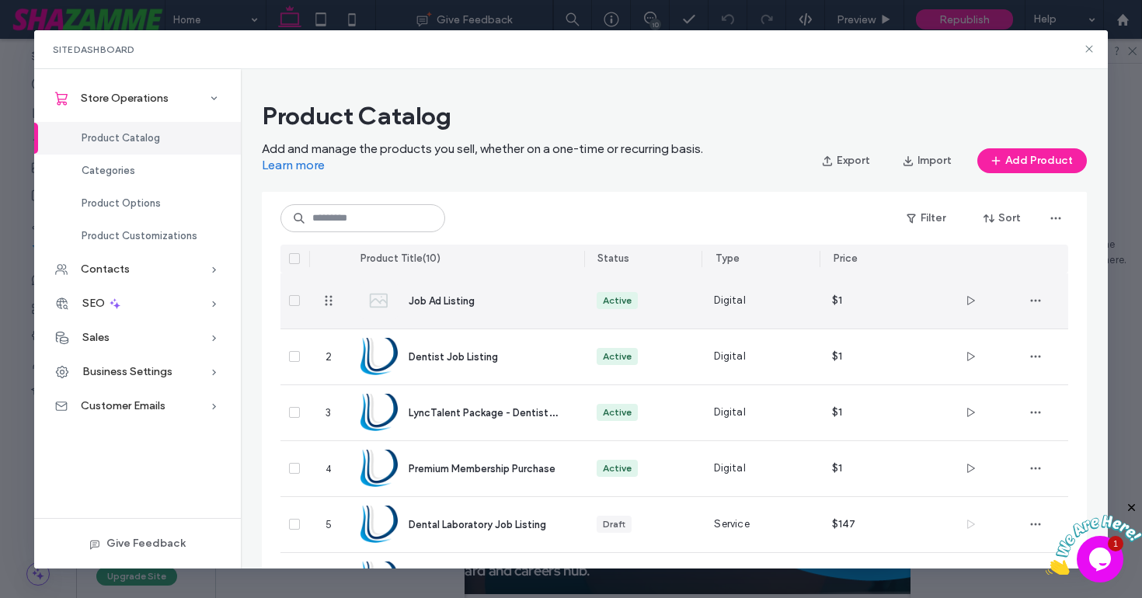
click at [447, 301] on span "Job Ad Listing" at bounding box center [442, 301] width 66 height 12
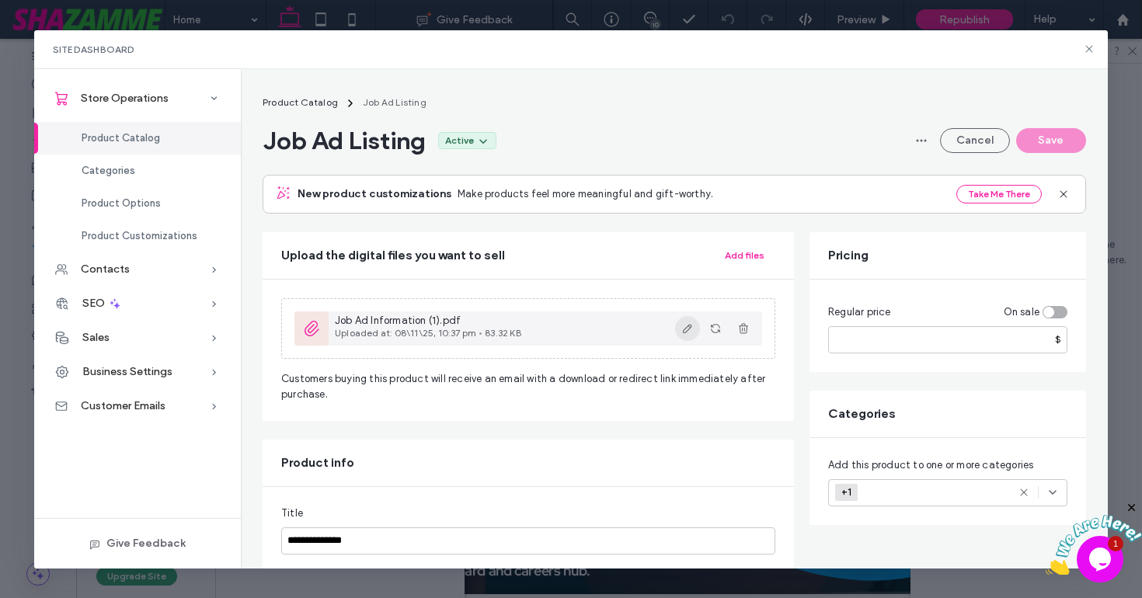
click at [686, 329] on icon "button" at bounding box center [688, 329] width 12 height 12
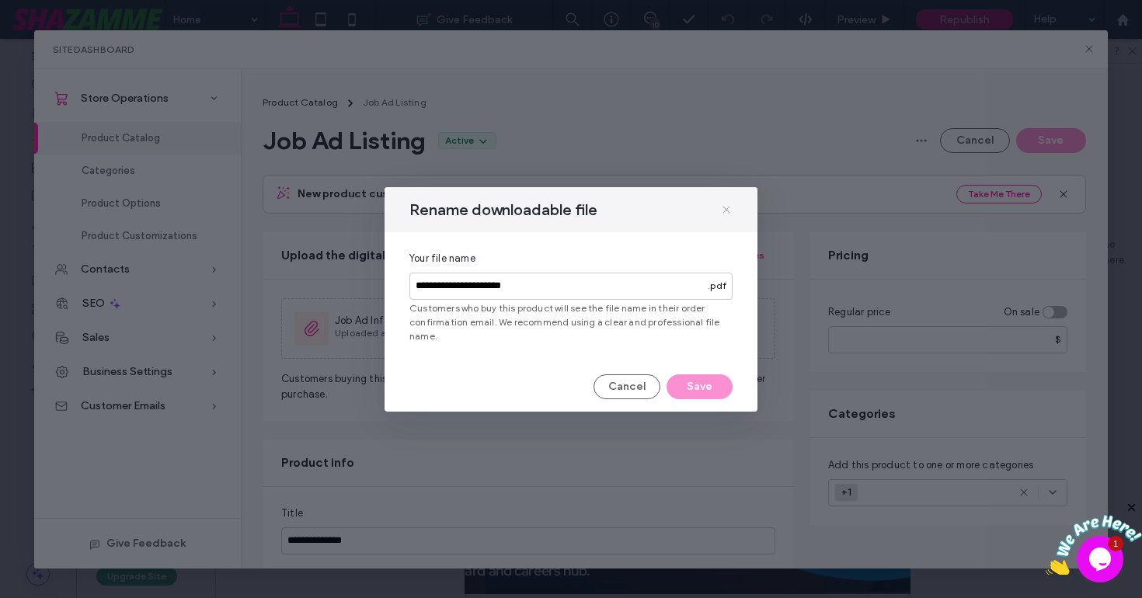
click at [721, 215] on icon at bounding box center [726, 210] width 12 height 12
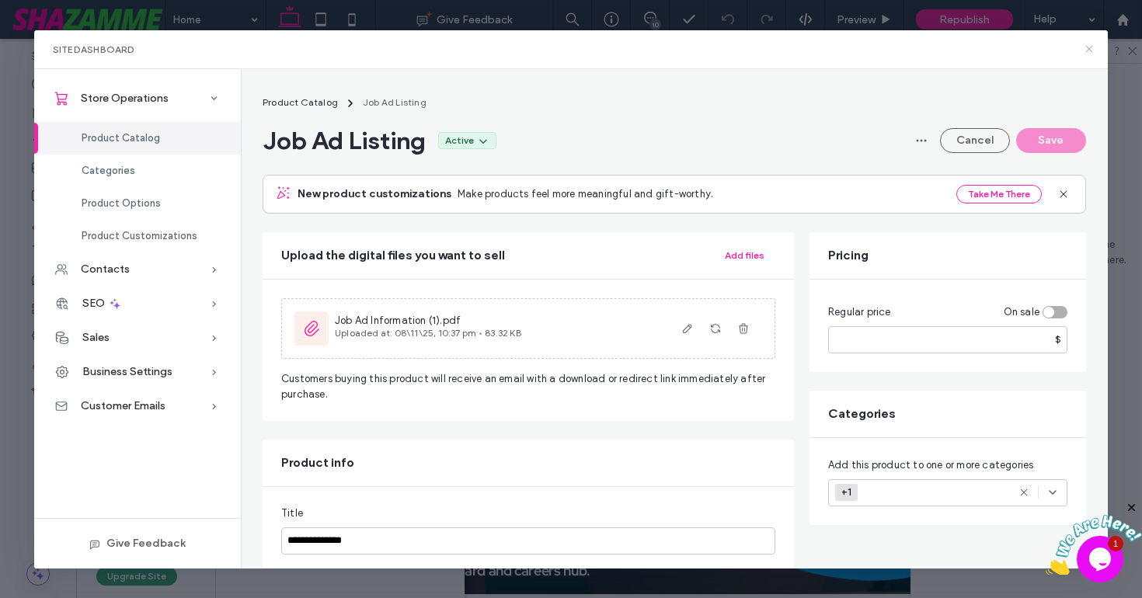
click at [1093, 48] on icon at bounding box center [1089, 49] width 12 height 12
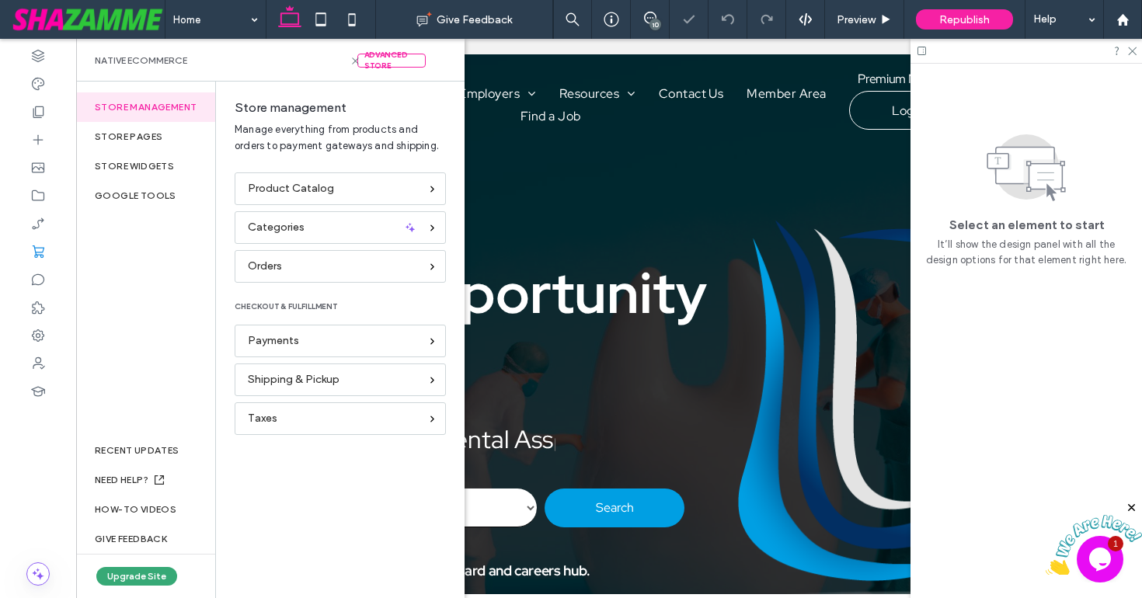
click at [99, 323] on div "Store management Store pages store widgets Google Tools RECENT UPDATES NEED HEL…" at bounding box center [146, 340] width 140 height 517
click at [30, 190] on icon at bounding box center [38, 196] width 16 height 16
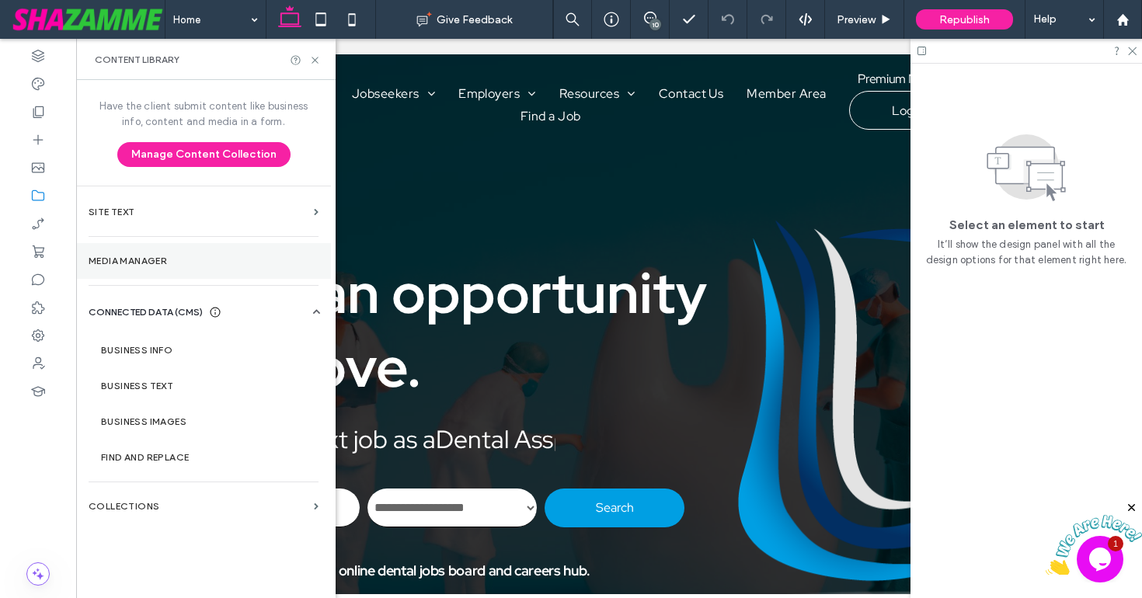
click at [141, 252] on section "Media Manager" at bounding box center [203, 261] width 255 height 36
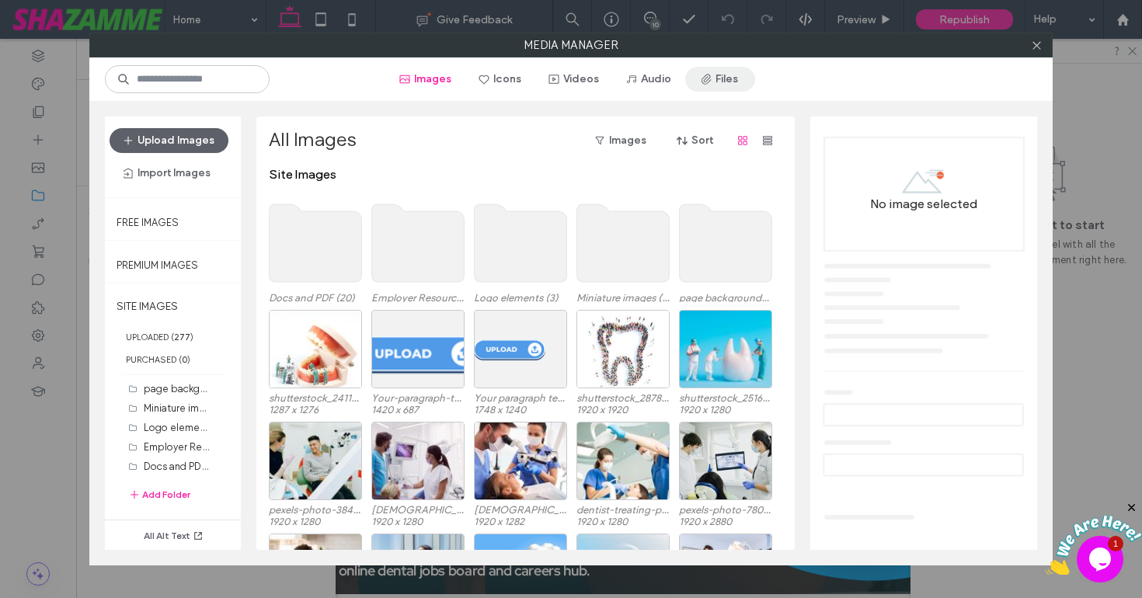
click at [724, 71] on button "Files" at bounding box center [720, 79] width 70 height 25
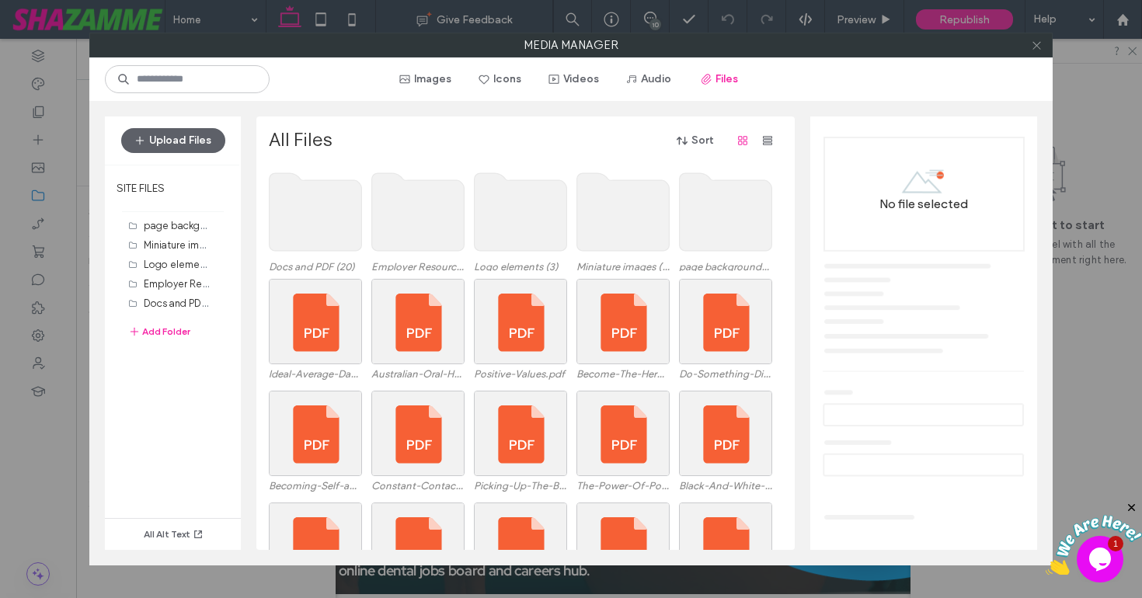
click at [1035, 44] on icon at bounding box center [1037, 46] width 12 height 12
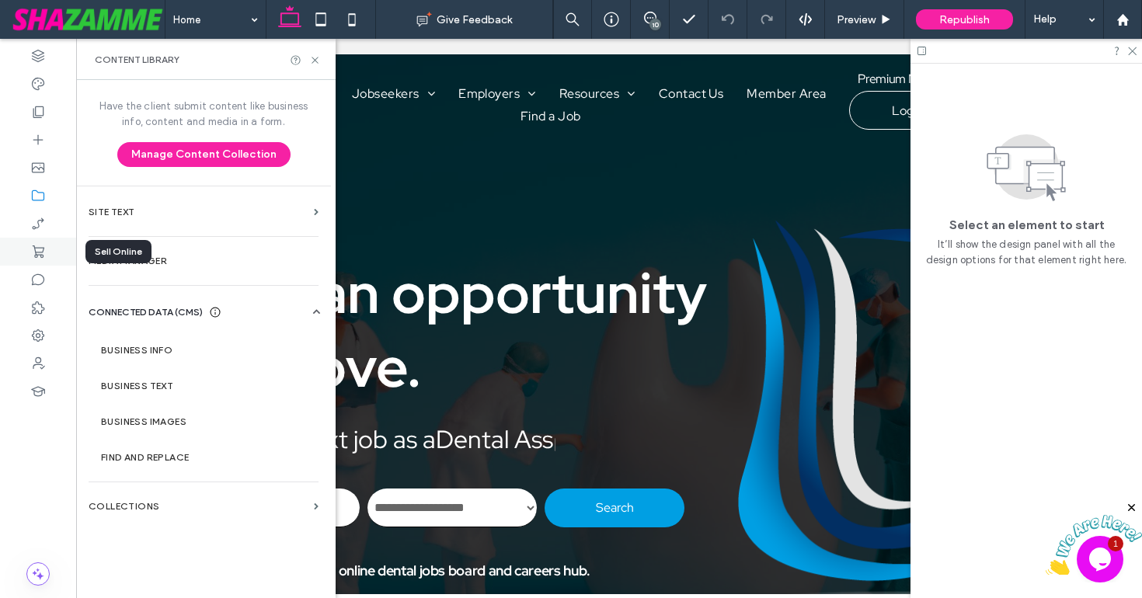
click at [39, 254] on use at bounding box center [39, 252] width 12 height 12
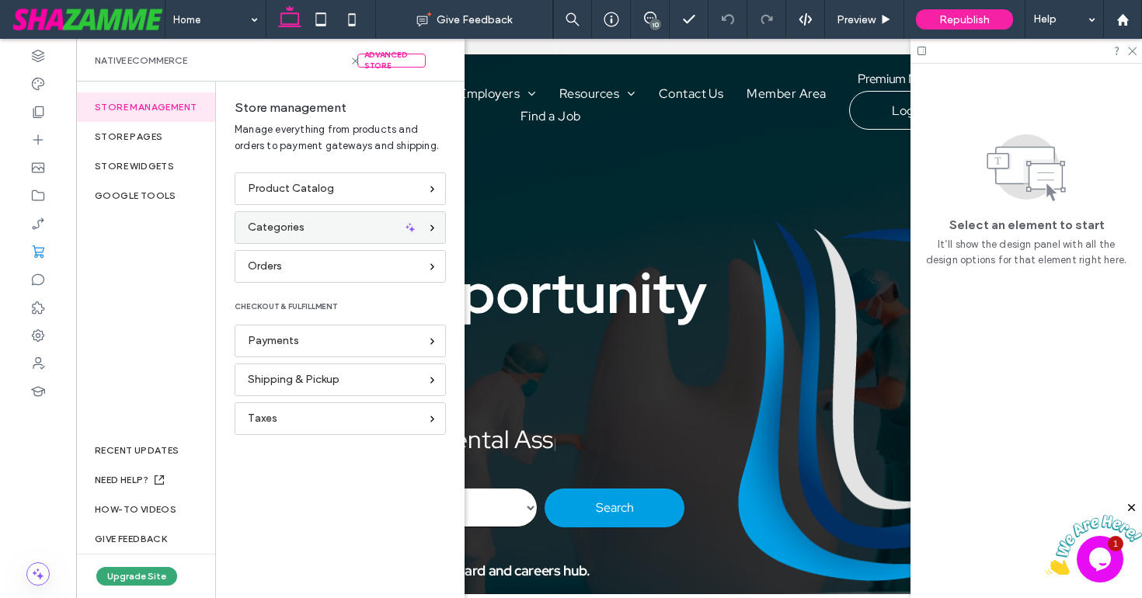
click at [299, 232] on span "Categories" at bounding box center [276, 227] width 57 height 17
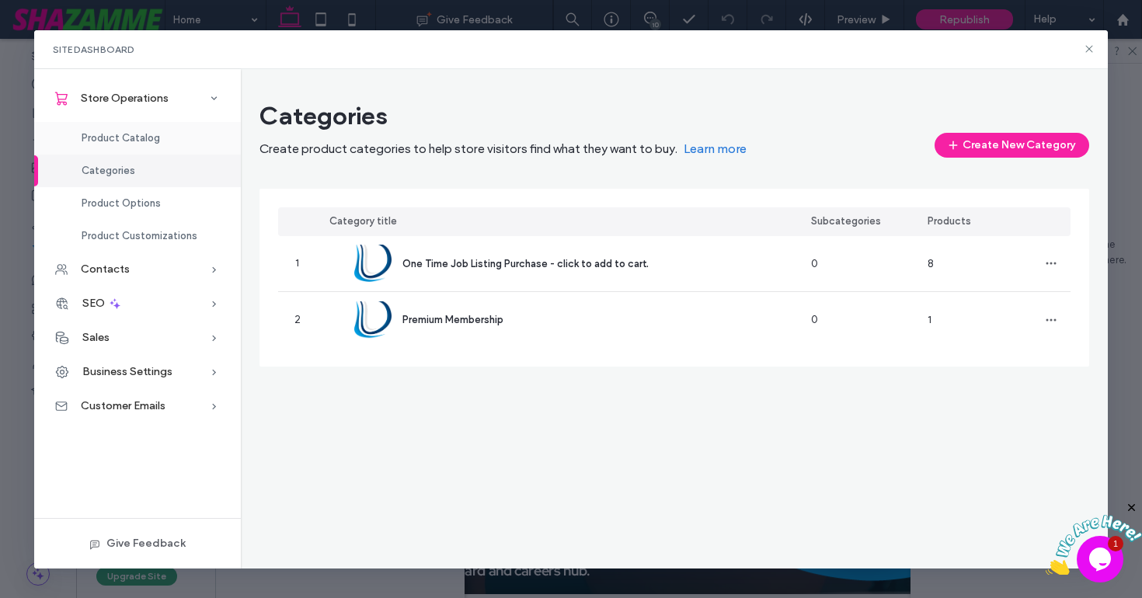
click at [130, 148] on div "Product Catalog" at bounding box center [137, 138] width 207 height 33
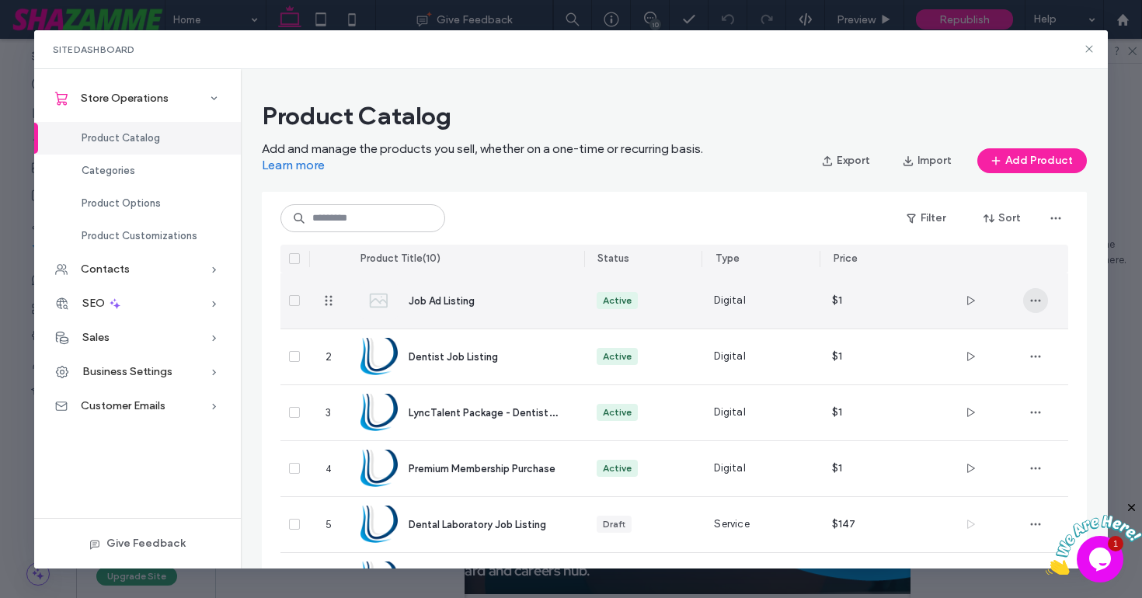
click at [1034, 298] on icon "button" at bounding box center [1036, 301] width 12 height 12
click at [466, 302] on span "Job Ad Listing" at bounding box center [442, 301] width 66 height 12
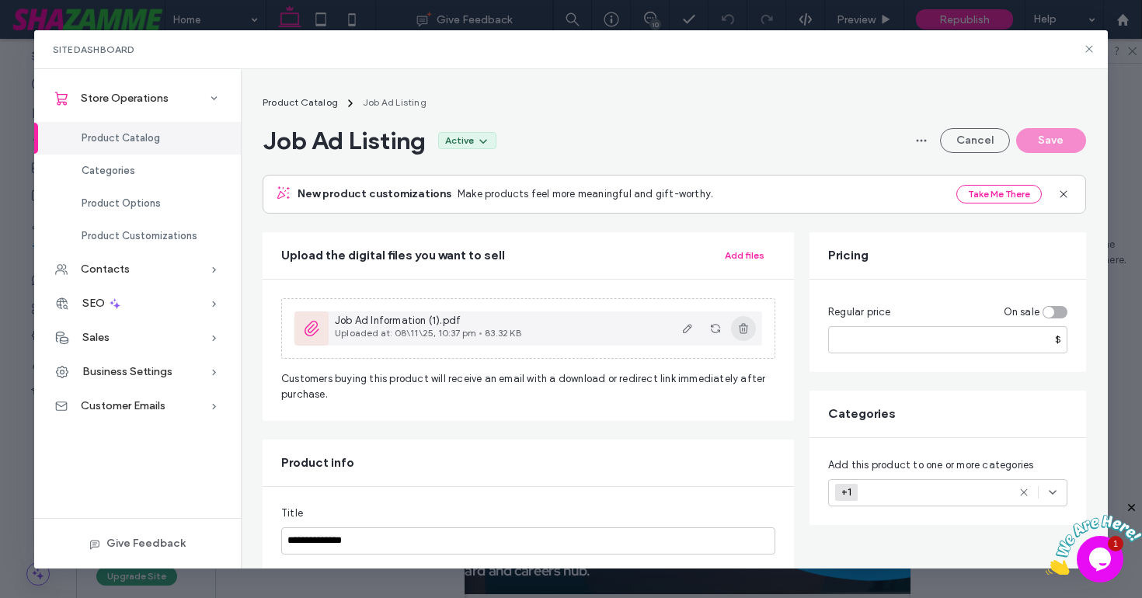
click at [745, 326] on icon "button" at bounding box center [744, 329] width 12 height 12
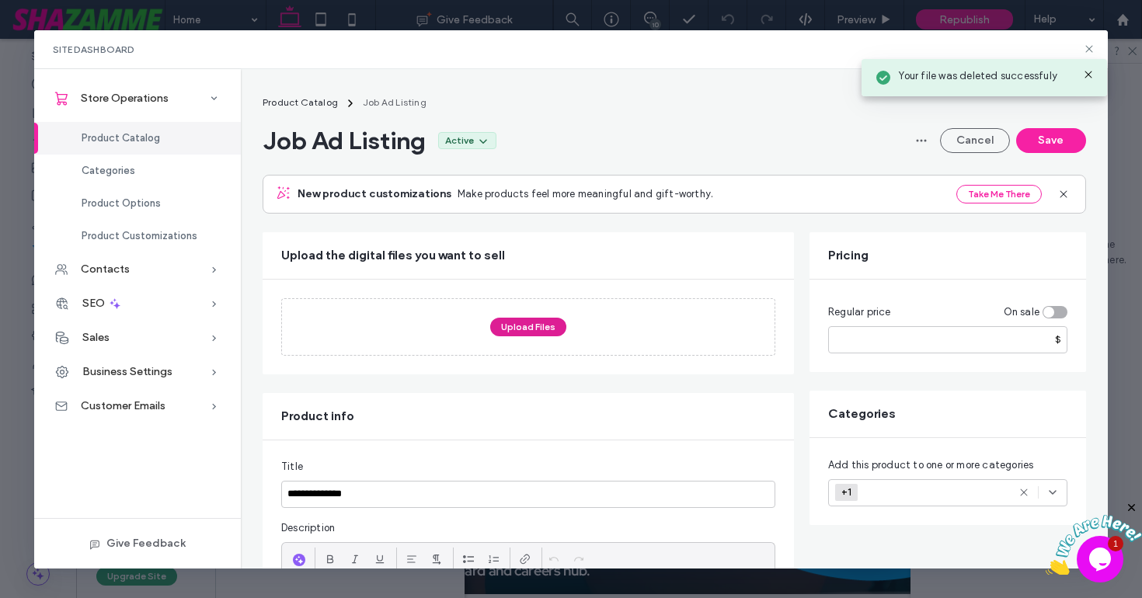
click at [532, 333] on button "Upload Files" at bounding box center [528, 327] width 76 height 19
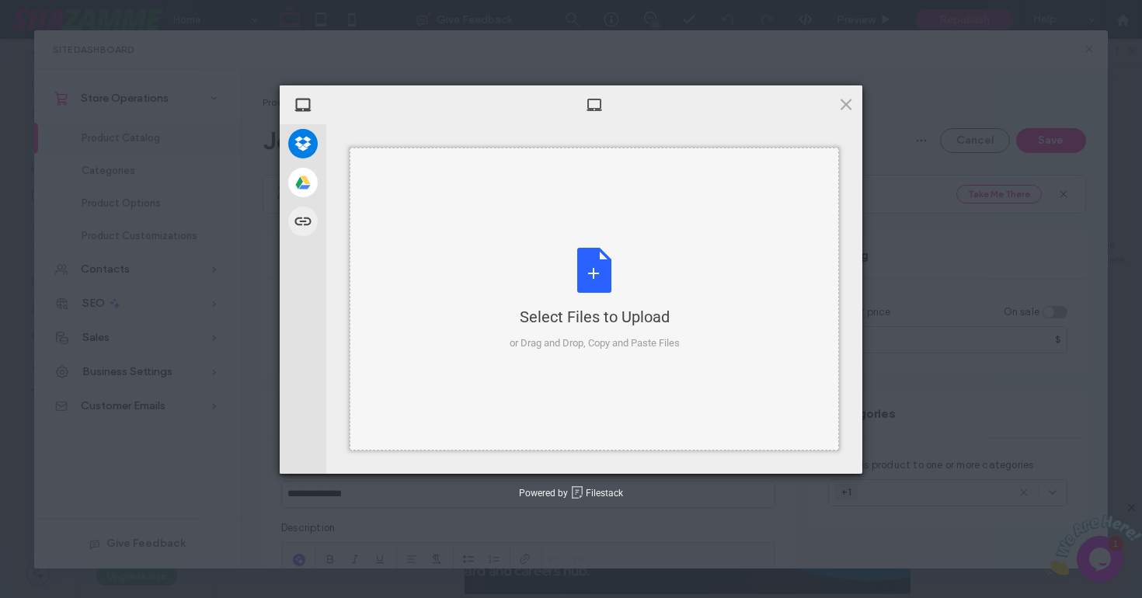
click at [587, 274] on div "Select Files to Upload or Drag and Drop, Copy and Paste Files" at bounding box center [595, 299] width 170 height 103
click at [594, 270] on div "Select Files to Upload or Drag and Drop, Copy and Paste Files" at bounding box center [595, 299] width 170 height 103
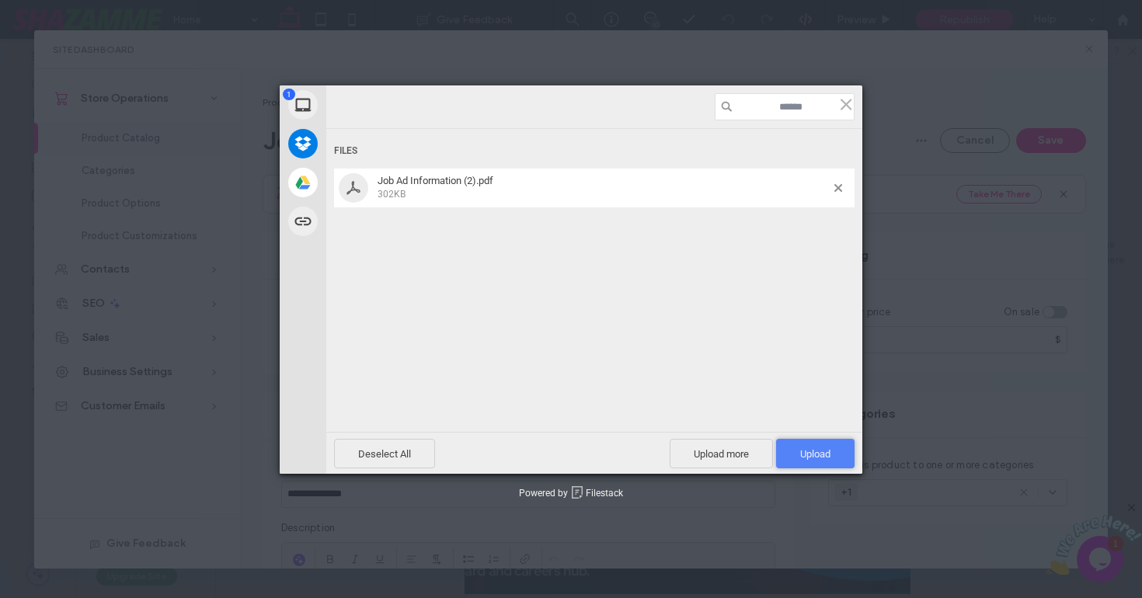
click at [821, 448] on span "Upload 1" at bounding box center [815, 454] width 30 height 12
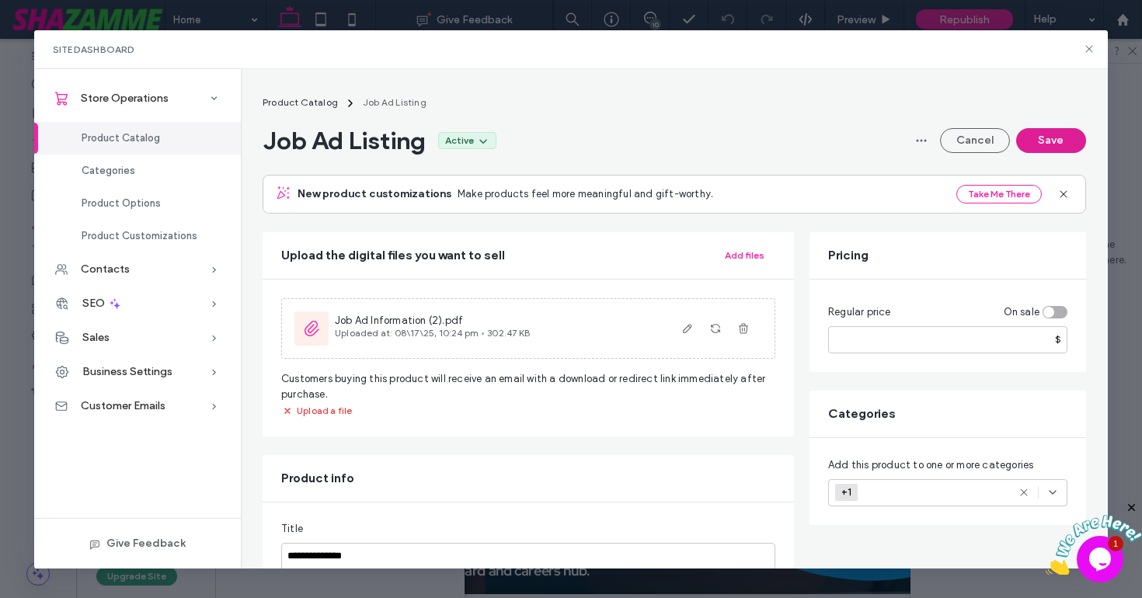
click at [1041, 141] on button "Save" at bounding box center [1052, 140] width 70 height 25
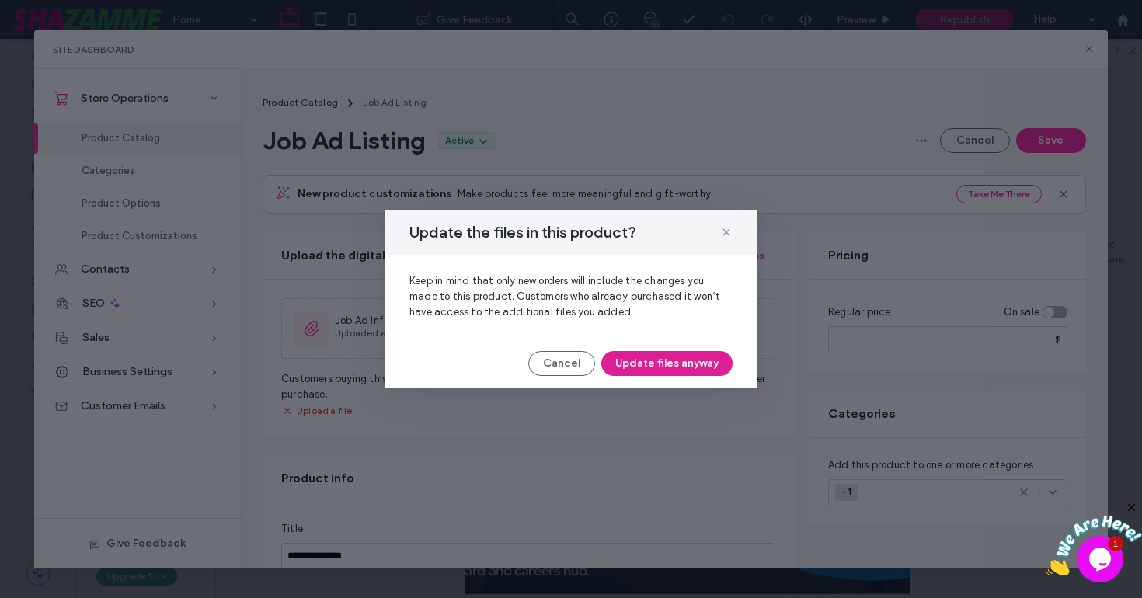
click at [681, 368] on button "Update files anyway" at bounding box center [667, 363] width 131 height 25
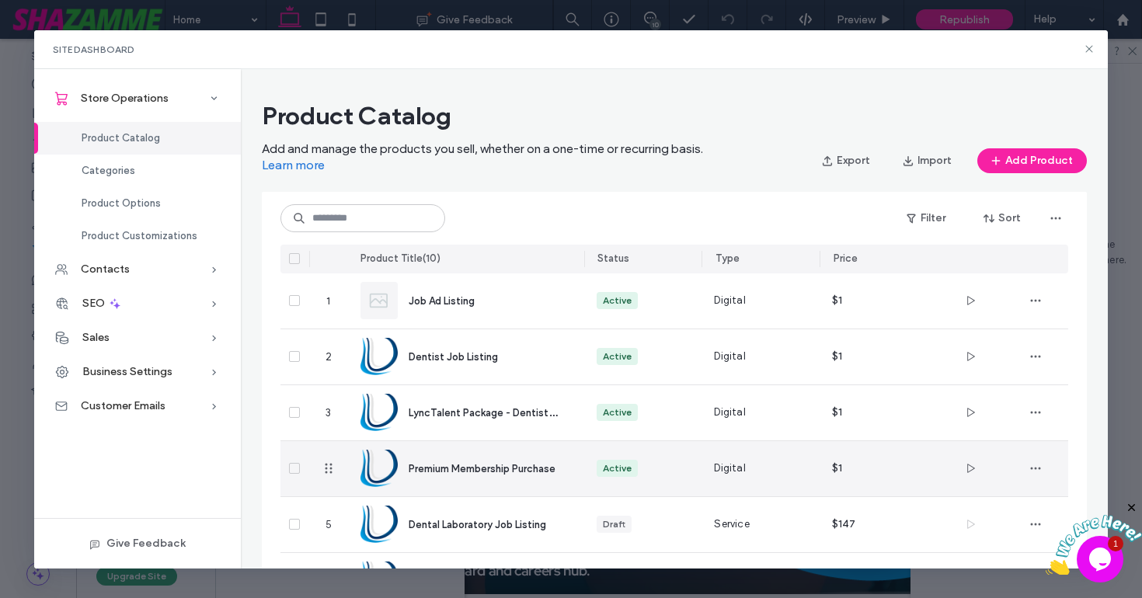
click at [490, 469] on span "Premium Membership Purchase" at bounding box center [482, 469] width 147 height 12
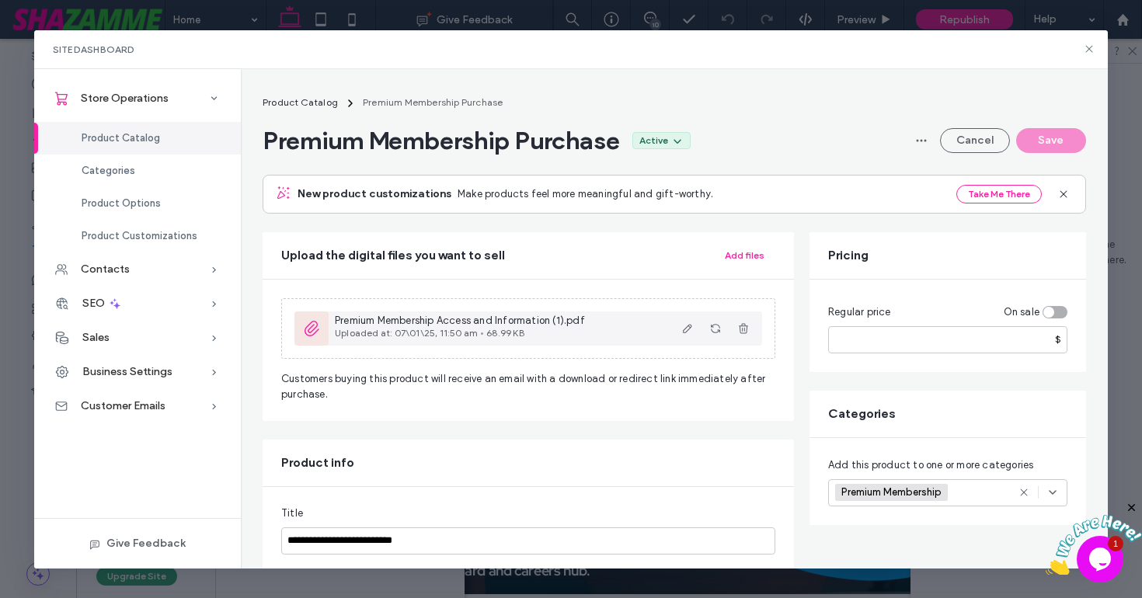
click at [495, 316] on span "Premium Membership Access and Information (1).pdf" at bounding box center [460, 321] width 250 height 12
click at [745, 329] on icon "button" at bounding box center [744, 329] width 12 height 12
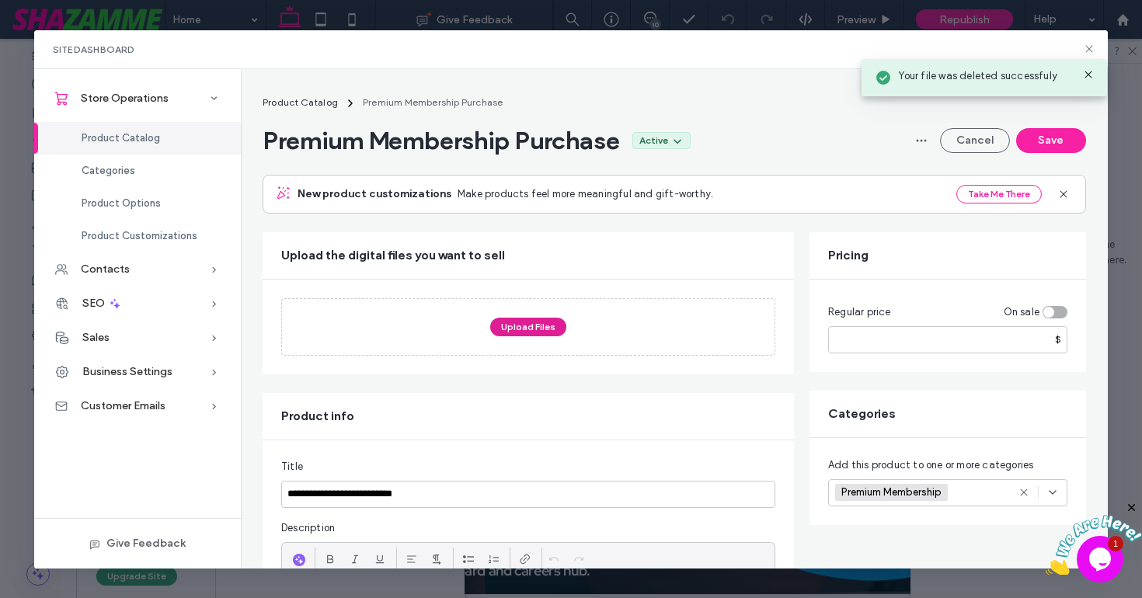
click at [542, 319] on button "Upload Files" at bounding box center [528, 327] width 76 height 19
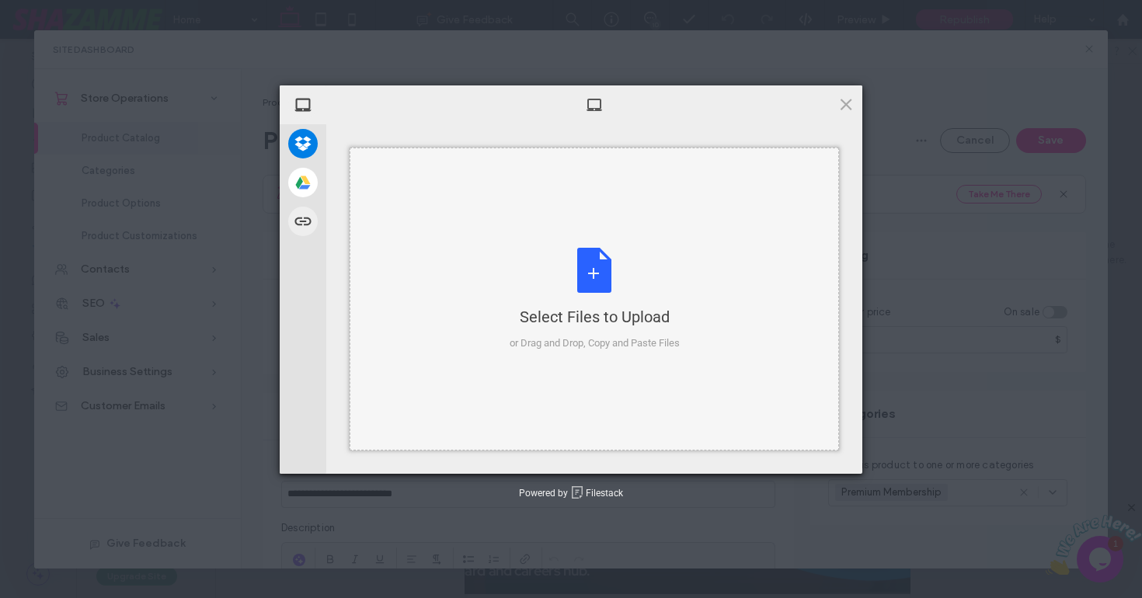
click at [588, 278] on div "Select Files to Upload or Drag and Drop, Copy and Paste Files" at bounding box center [595, 299] width 170 height 103
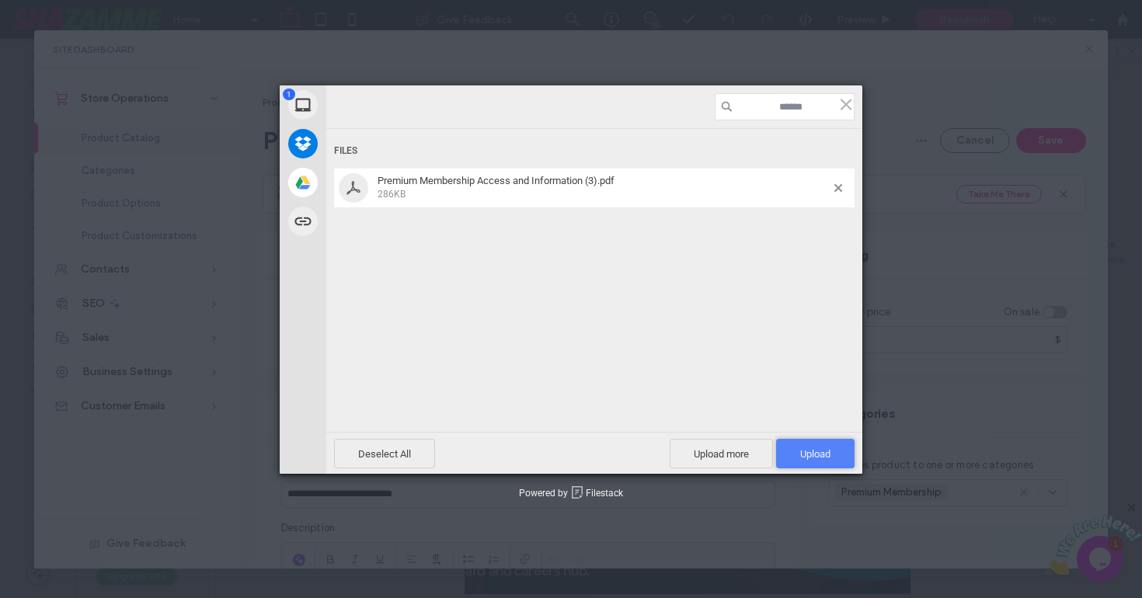
click at [839, 452] on span "Upload 1" at bounding box center [815, 454] width 78 height 30
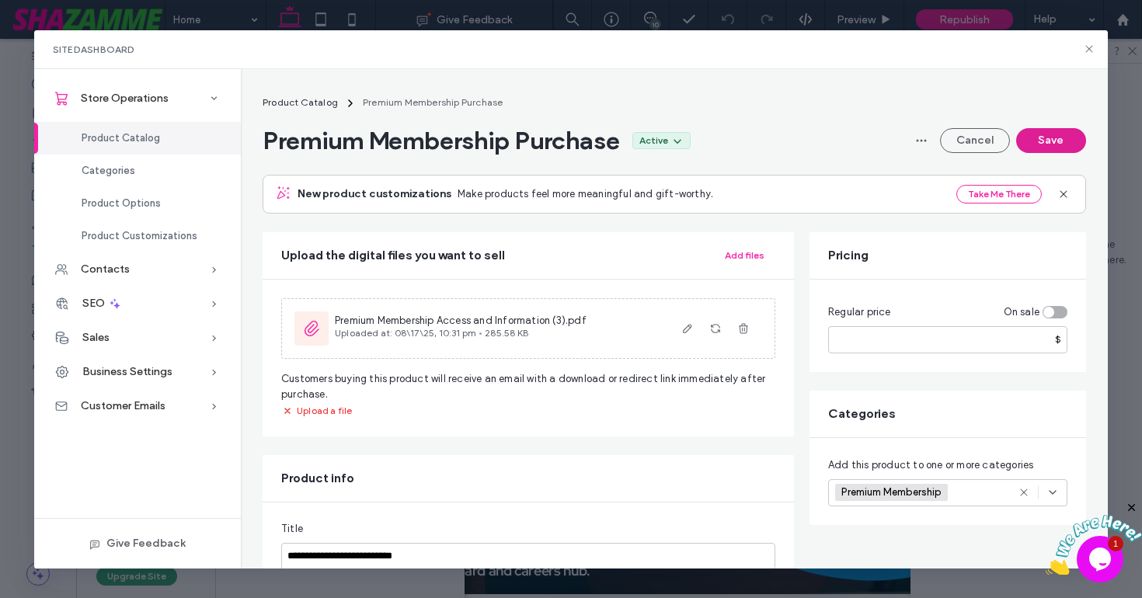
click at [1044, 145] on button "Save" at bounding box center [1052, 140] width 70 height 25
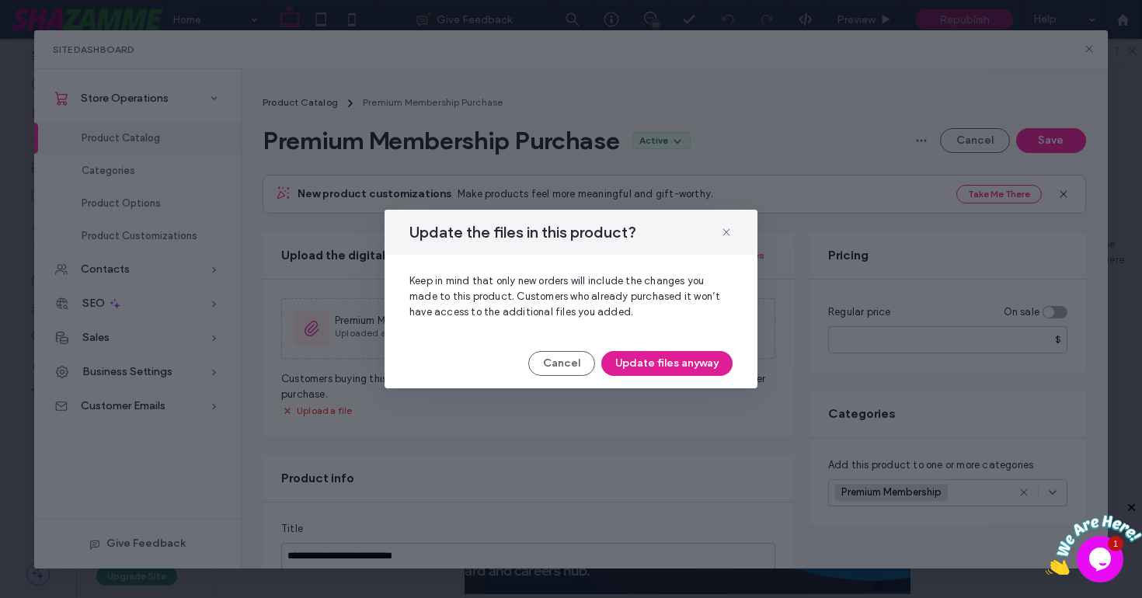
click at [682, 360] on button "Update files anyway" at bounding box center [667, 363] width 131 height 25
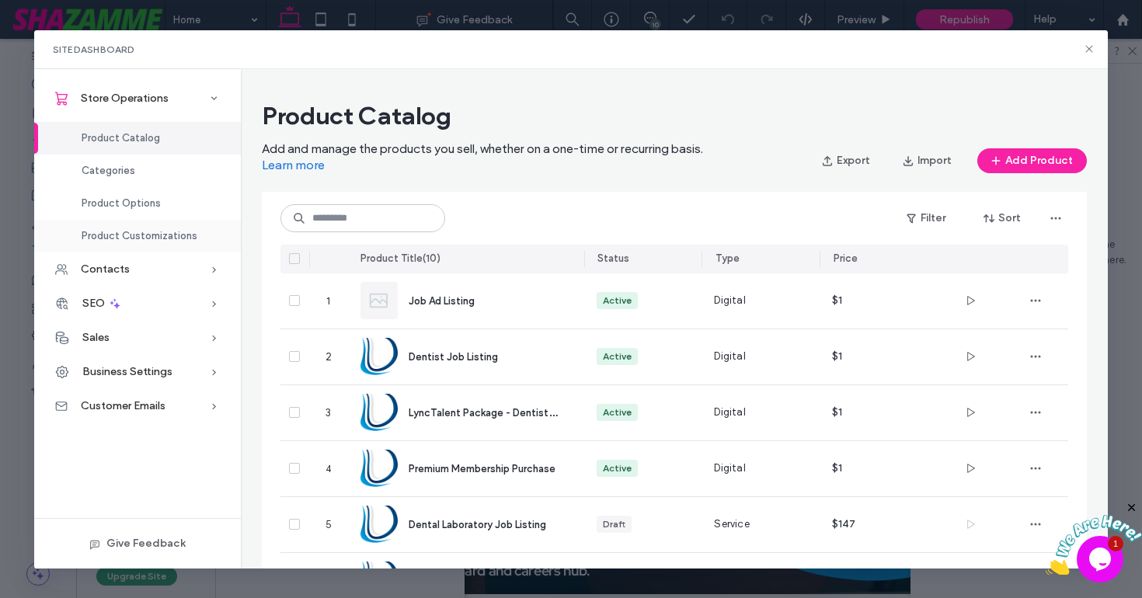
click at [130, 236] on span "Product Customizations" at bounding box center [140, 236] width 116 height 12
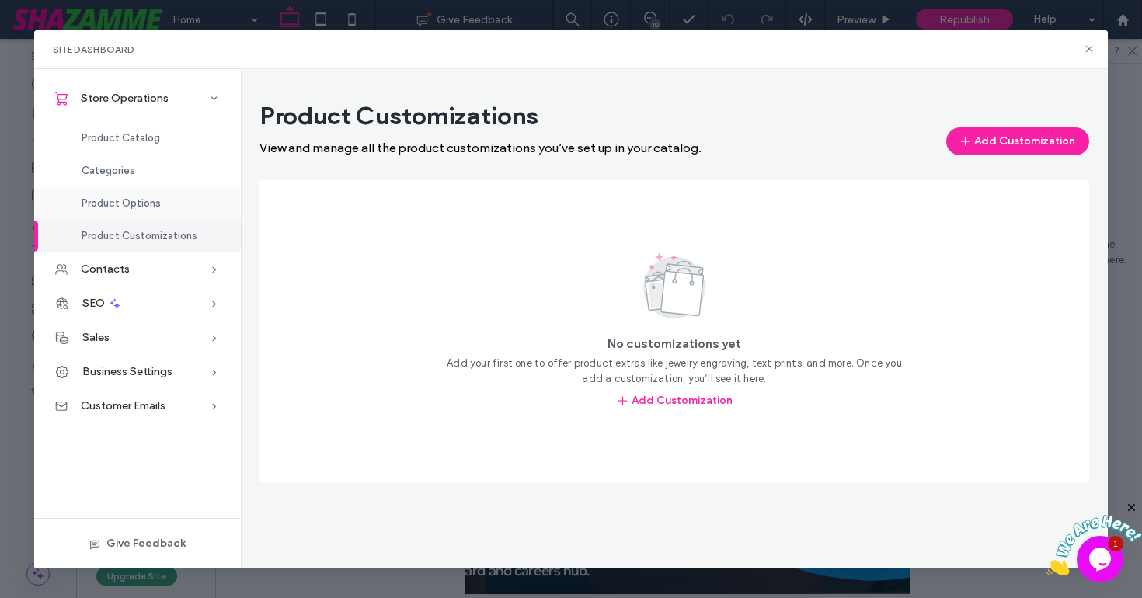
click at [131, 201] on span "Product Options" at bounding box center [121, 203] width 79 height 12
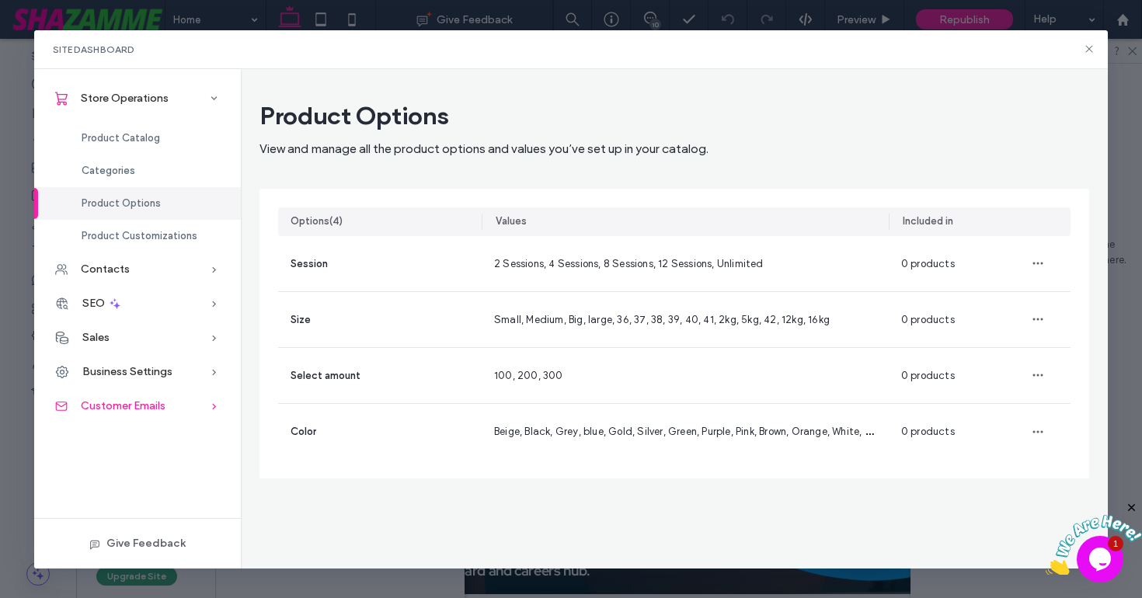
click at [134, 404] on span "Customer Emails" at bounding box center [123, 405] width 85 height 13
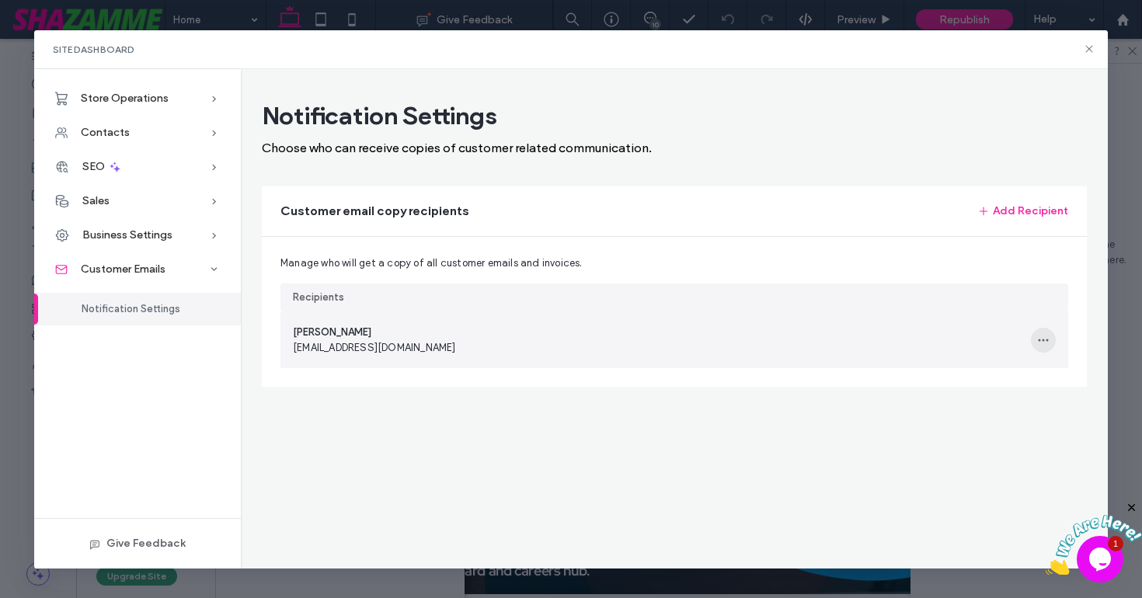
click at [1047, 337] on icon "button" at bounding box center [1044, 340] width 12 height 12
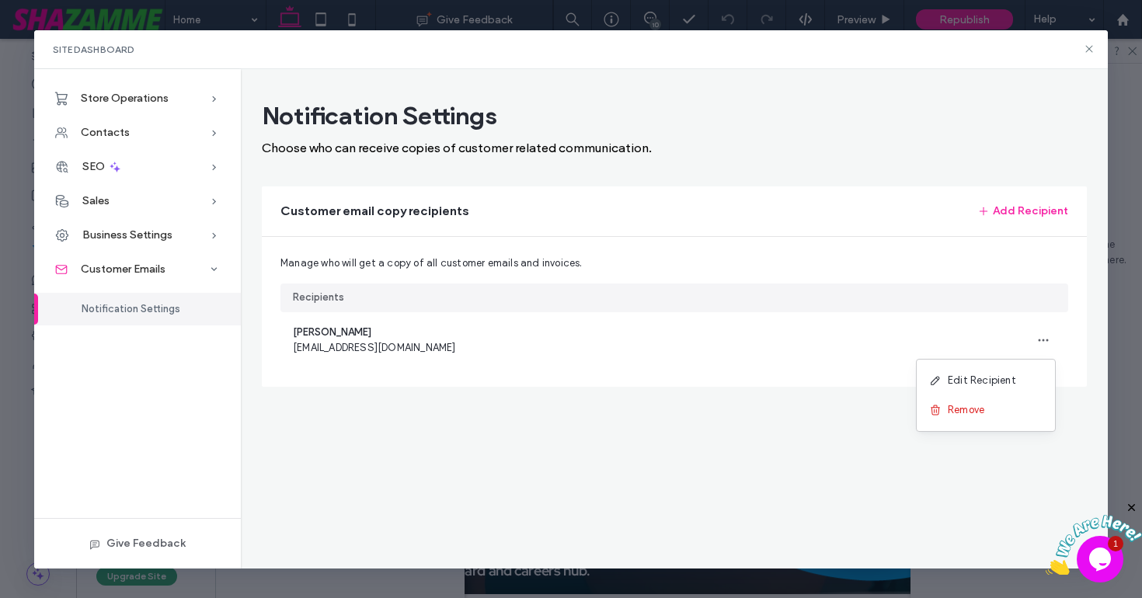
click at [752, 448] on div "Notification Settings Choose who can receive copies of customer related communi…" at bounding box center [674, 319] width 867 height 500
click at [194, 420] on div "Store Operations Product Catalog Categories Product Options Product Customizati…" at bounding box center [137, 319] width 207 height 500
click at [217, 92] on icon at bounding box center [215, 99] width 16 height 16
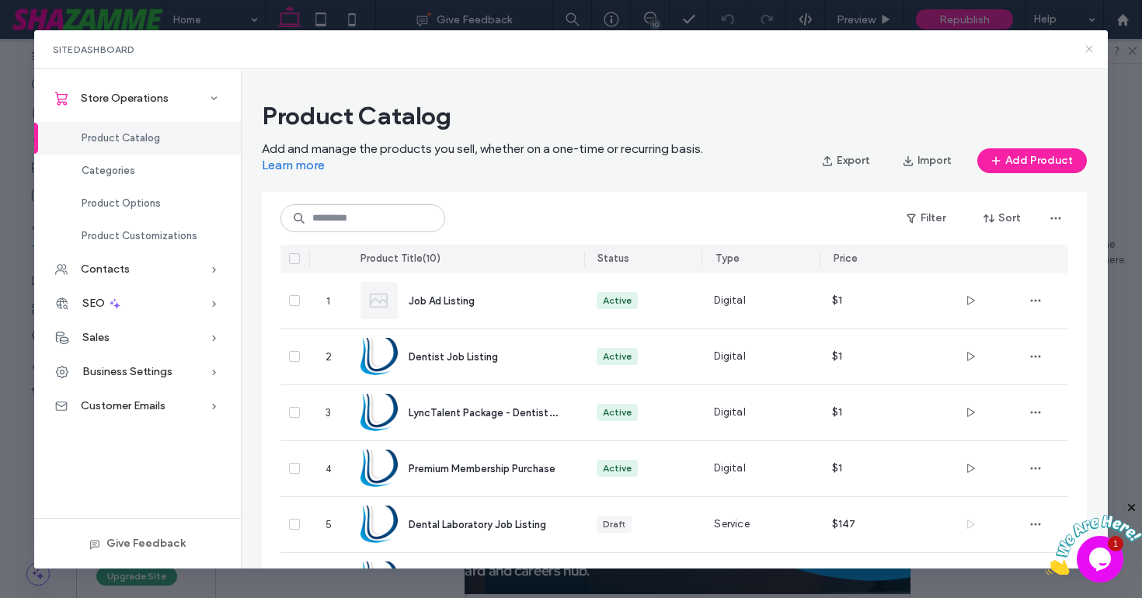
click at [1086, 48] on icon at bounding box center [1089, 49] width 12 height 12
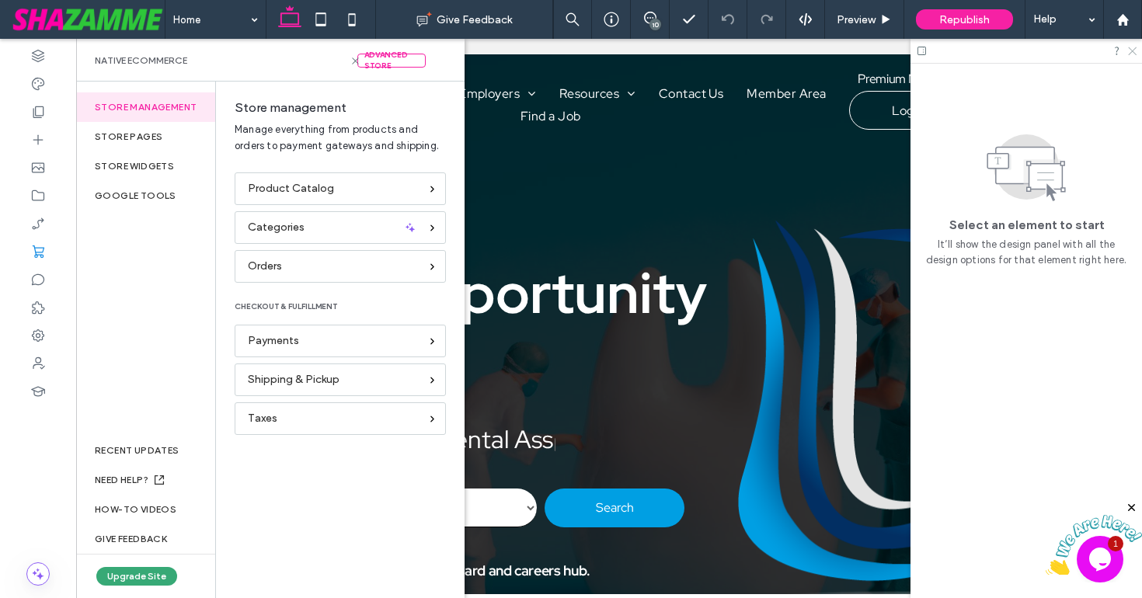
click at [1132, 54] on icon at bounding box center [1132, 50] width 10 height 10
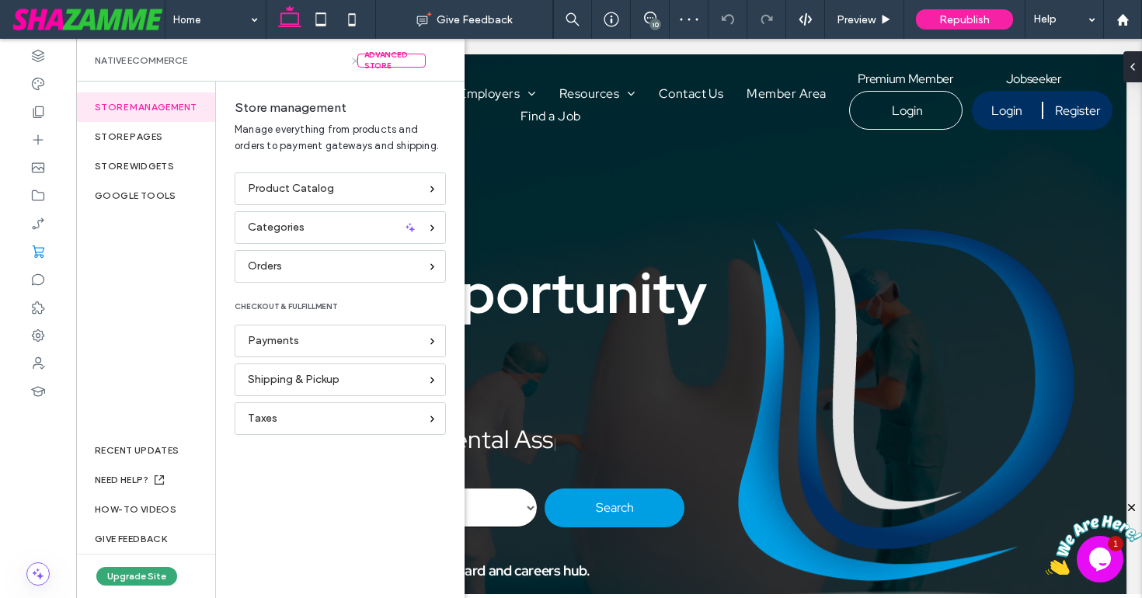
click at [354, 58] on use at bounding box center [356, 61] width 6 height 6
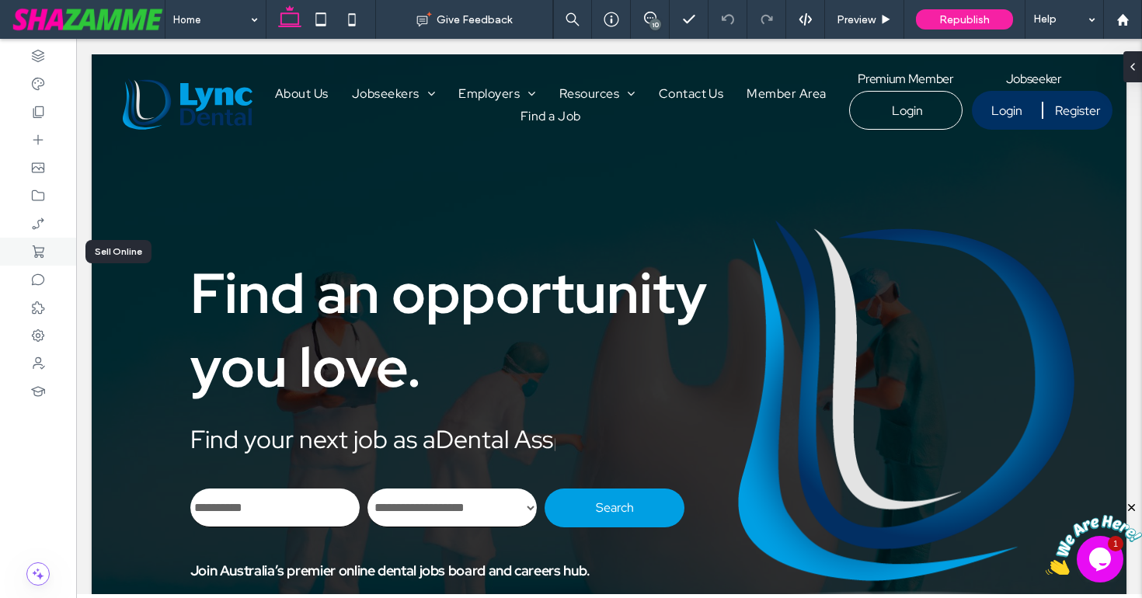
click at [44, 255] on icon at bounding box center [38, 252] width 16 height 16
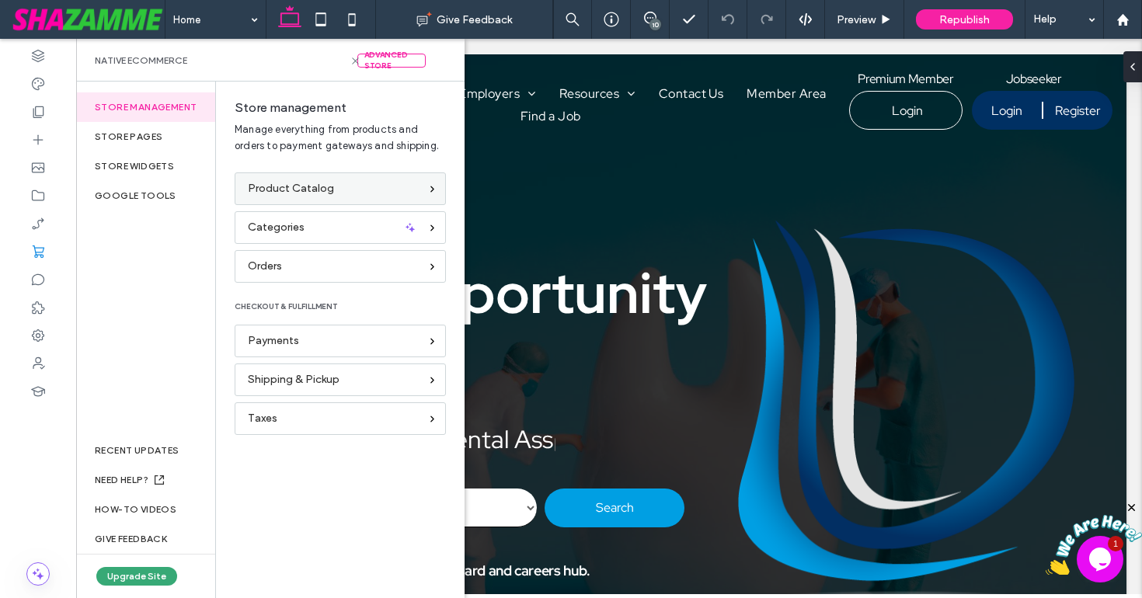
click at [330, 193] on span "Product Catalog" at bounding box center [291, 188] width 86 height 17
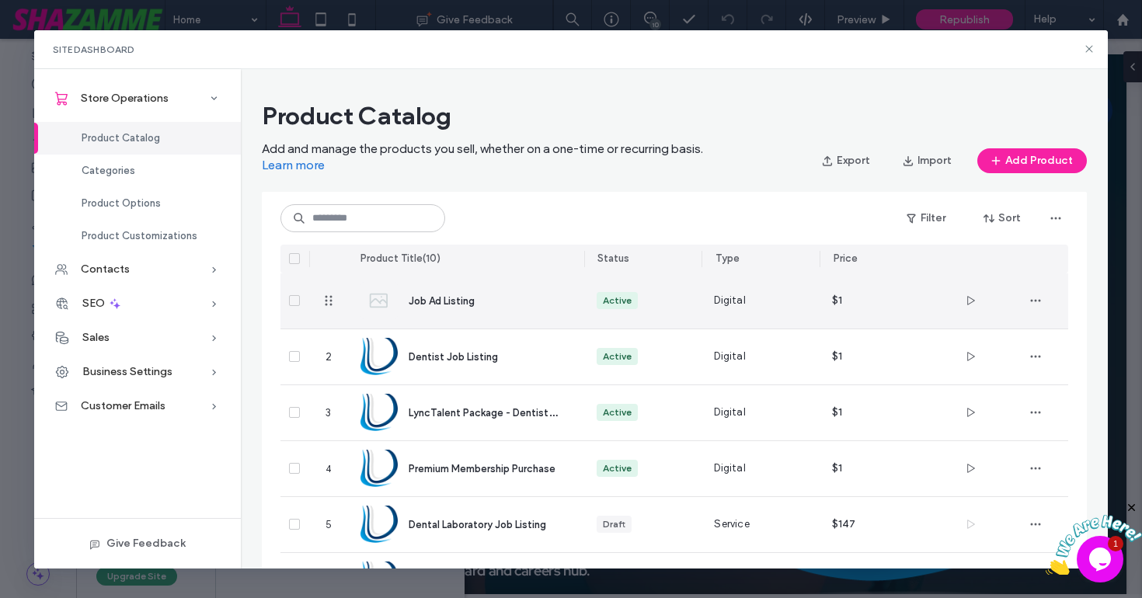
click at [424, 297] on span "Job Ad Listing" at bounding box center [442, 301] width 66 height 12
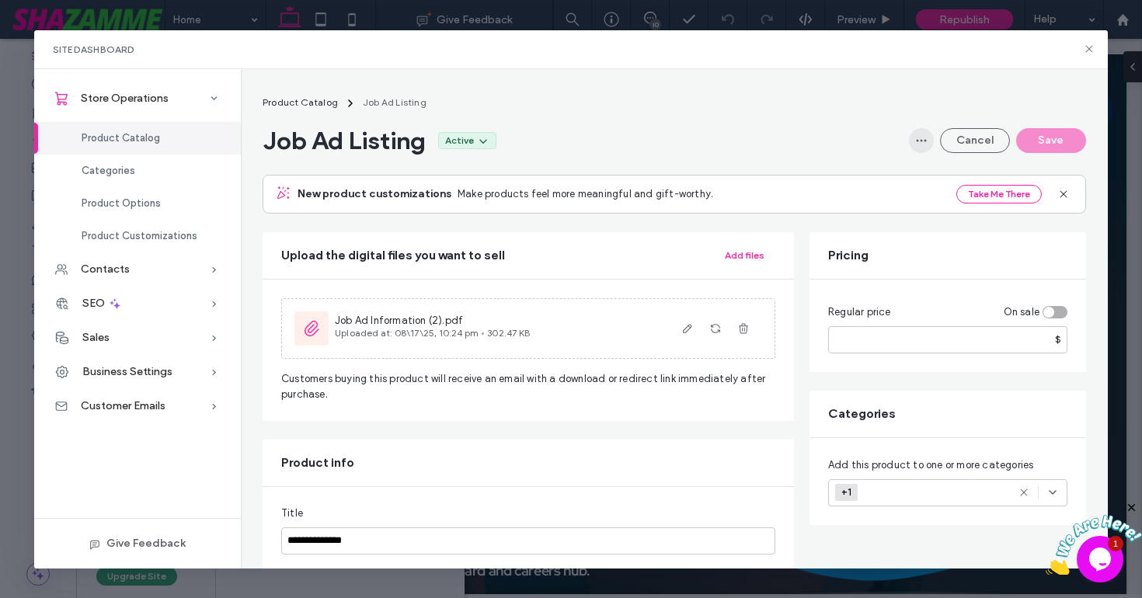
click at [923, 136] on icon "button" at bounding box center [922, 140] width 12 height 12
click at [880, 180] on div "Design in Editor" at bounding box center [844, 181] width 179 height 30
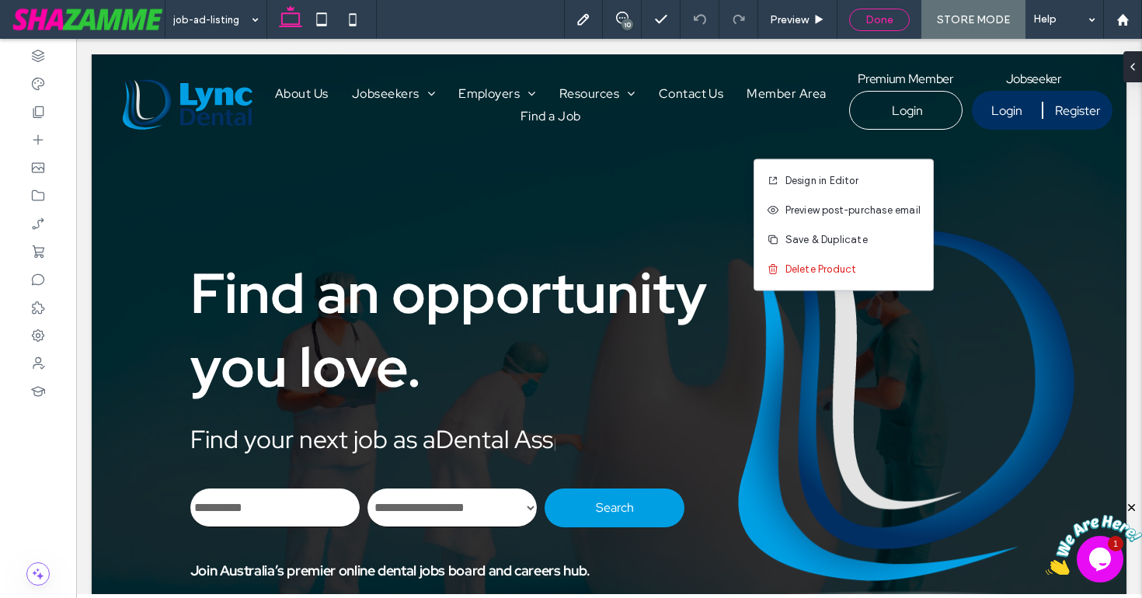
click at [874, 16] on span "Done" at bounding box center [880, 19] width 28 height 13
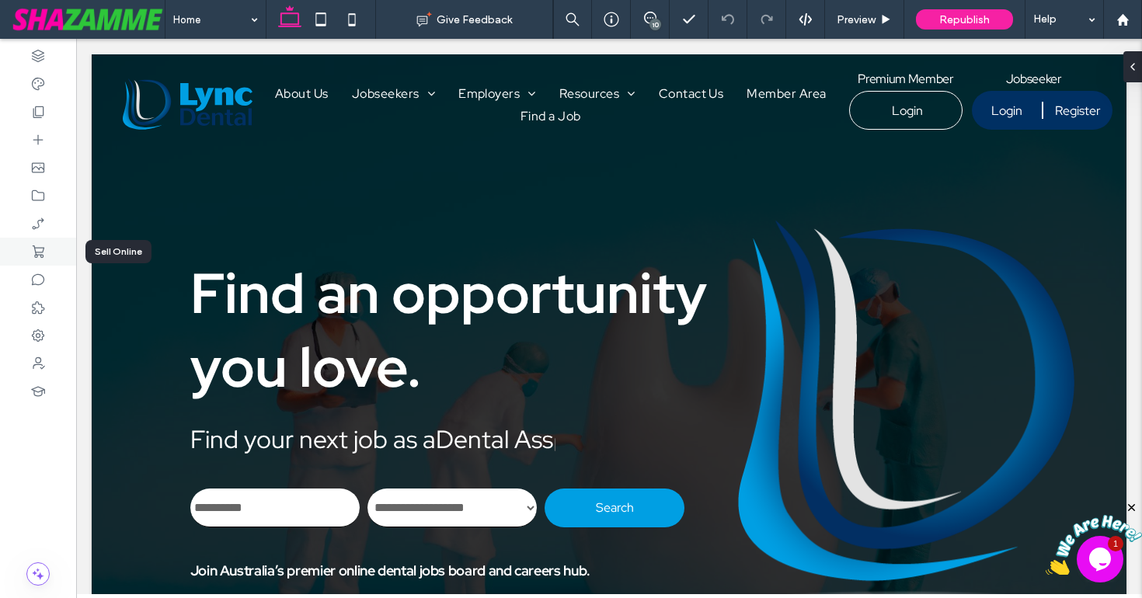
click at [38, 262] on div at bounding box center [38, 252] width 76 height 28
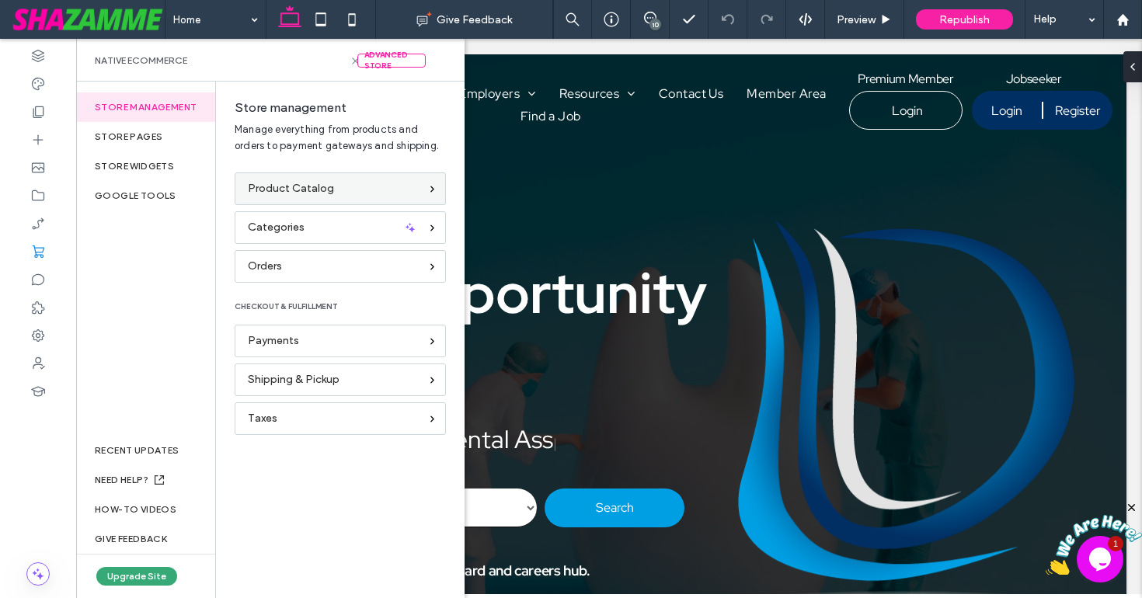
click at [346, 187] on div "Product Catalog" at bounding box center [334, 188] width 172 height 17
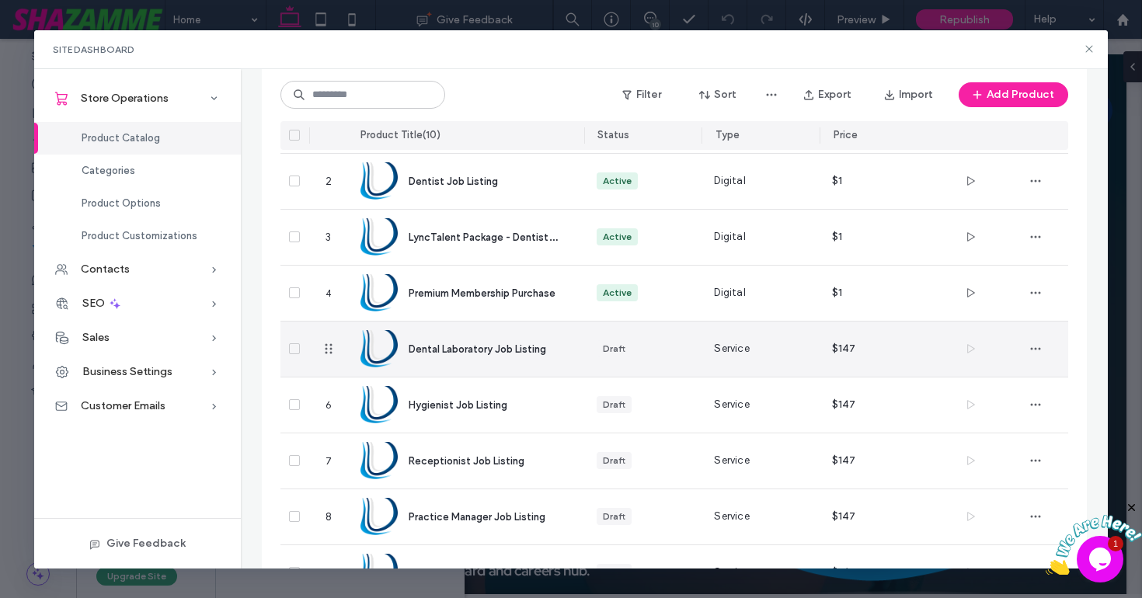
scroll to position [138, 0]
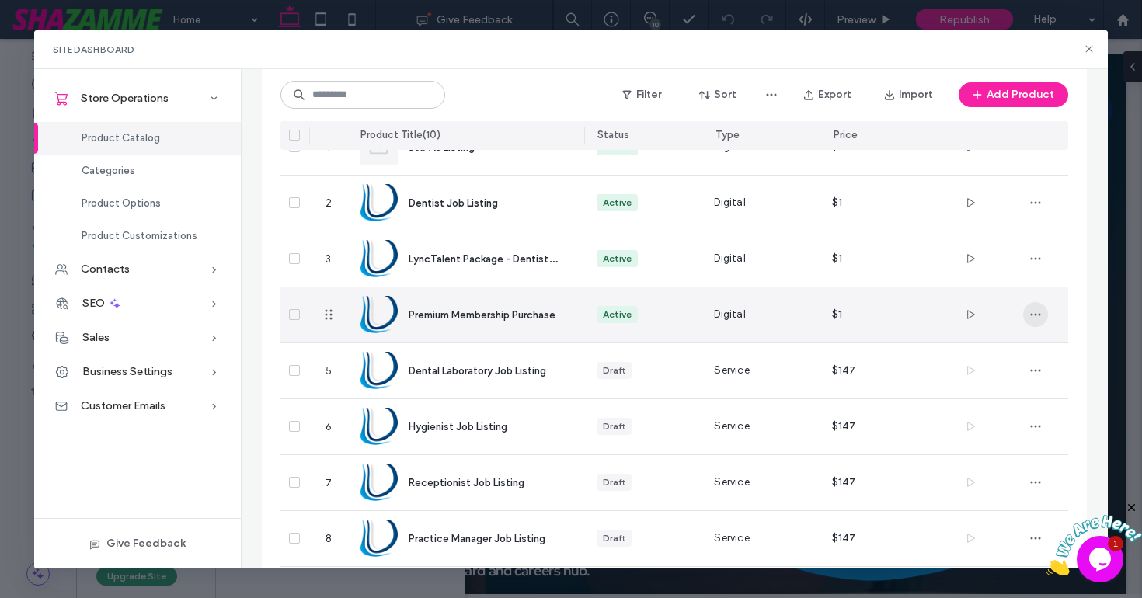
click at [1034, 312] on icon "button" at bounding box center [1036, 315] width 12 height 12
click at [992, 351] on span "Design in Editor" at bounding box center [976, 355] width 73 height 16
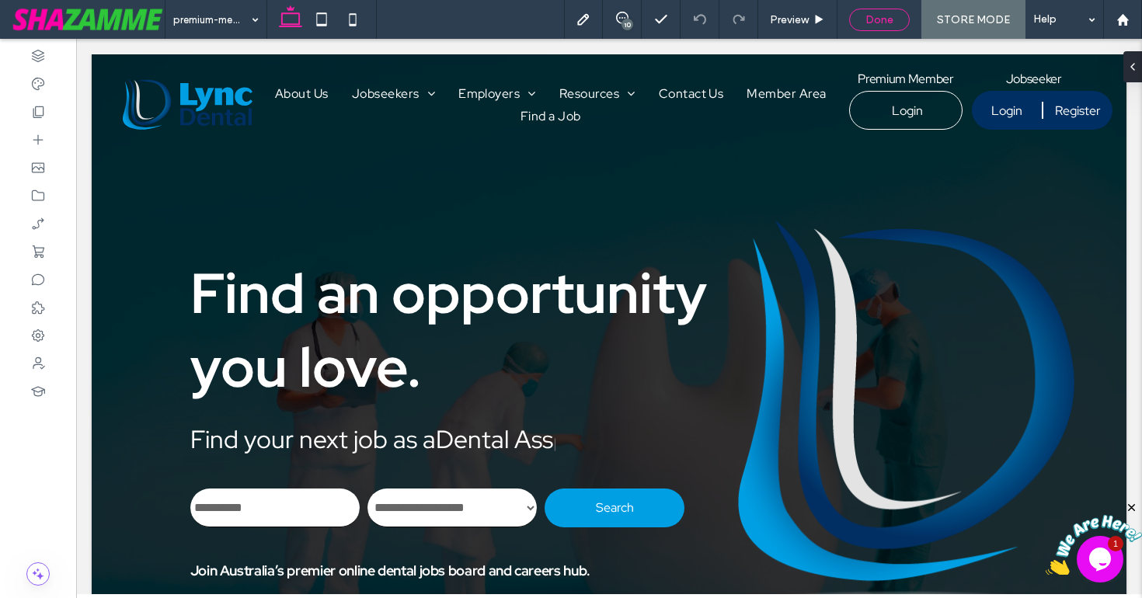
click at [894, 16] on span "Done" at bounding box center [880, 19] width 28 height 13
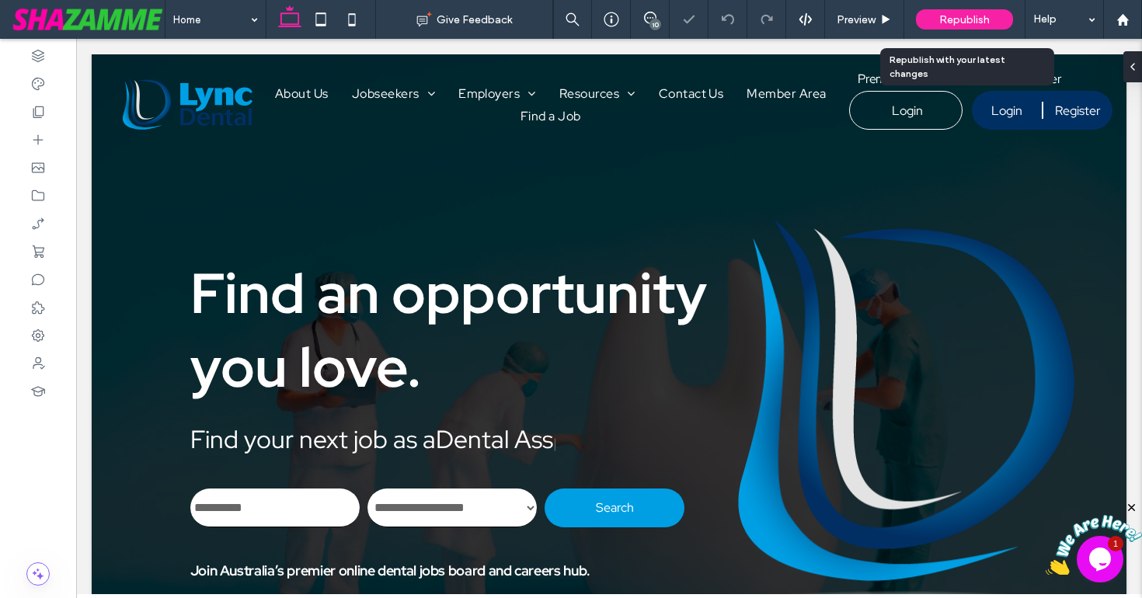
click at [945, 21] on span "Republish" at bounding box center [965, 19] width 51 height 13
